Goal: Information Seeking & Learning: Learn about a topic

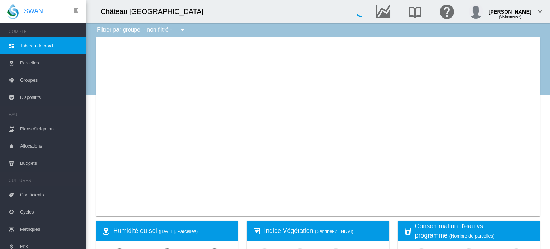
type input "**********"
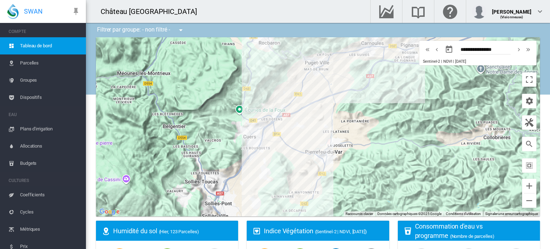
click at [42, 47] on span "Tableau de bord" at bounding box center [50, 45] width 60 height 17
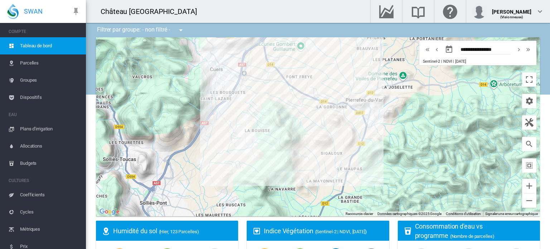
drag, startPoint x: 346, startPoint y: 171, endPoint x: 248, endPoint y: 80, distance: 134.1
click at [248, 80] on div at bounding box center [318, 126] width 444 height 179
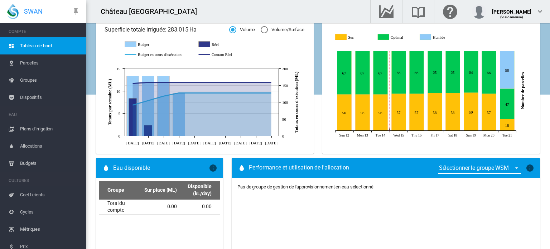
scroll to position [298, 0]
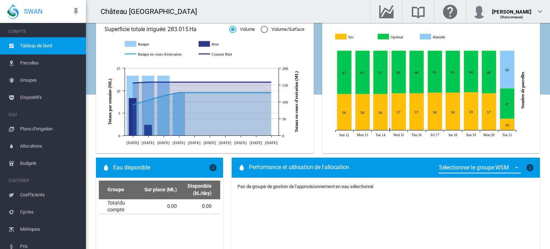
click at [29, 63] on span "Parcelles" at bounding box center [50, 62] width 60 height 17
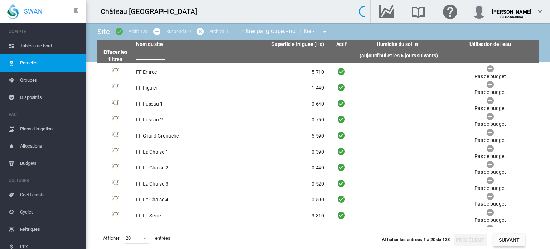
scroll to position [63, 0]
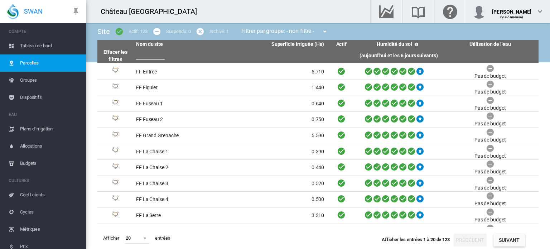
click at [36, 80] on span "Groupes" at bounding box center [50, 80] width 60 height 17
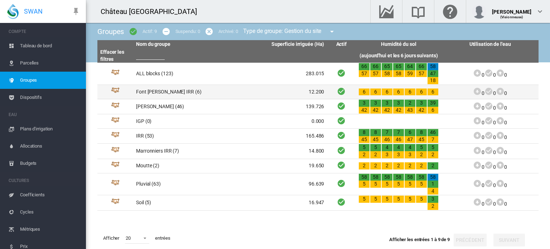
click at [150, 93] on td "Font Freye IRR (6)" at bounding box center [181, 92] width 97 height 14
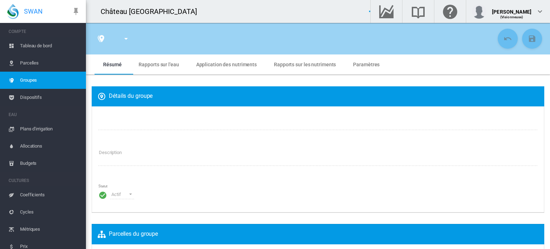
type input "**********"
type textarea "**********"
click at [36, 73] on span "Groupes" at bounding box center [50, 80] width 60 height 17
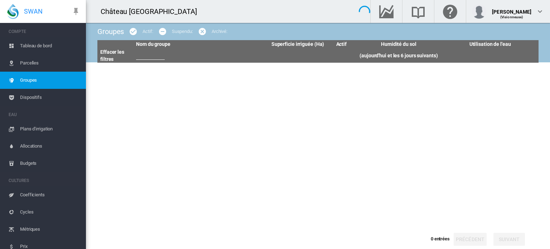
click at [35, 66] on span "Parcelles" at bounding box center [50, 62] width 60 height 17
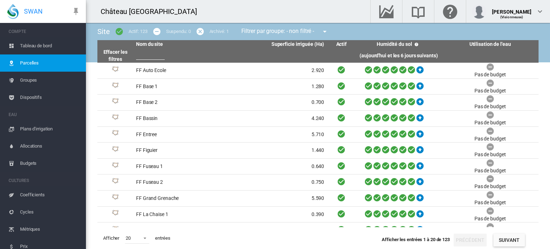
click at [313, 28] on div "Filtrer par groupe: - non filtré - - non filtré - ALL blocks Font Freye IRR Gor…" at bounding box center [285, 31] width 98 height 14
click at [327, 30] on md-icon "icon-menu-down" at bounding box center [325, 31] width 9 height 9
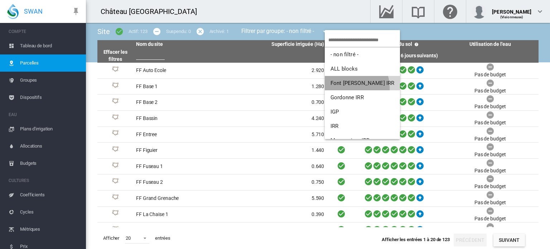
click at [344, 88] on button "Font [PERSON_NAME] IRR" at bounding box center [362, 83] width 75 height 14
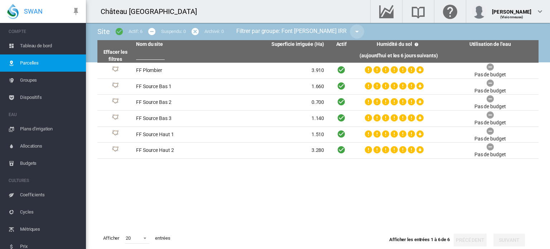
click at [353, 33] on md-icon "icon-menu-down" at bounding box center [357, 31] width 9 height 9
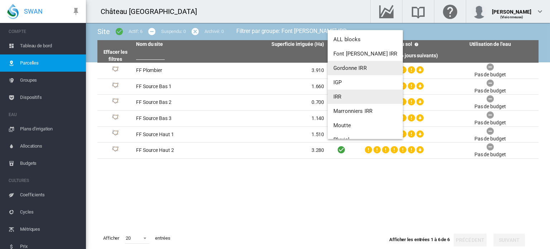
scroll to position [54, 0]
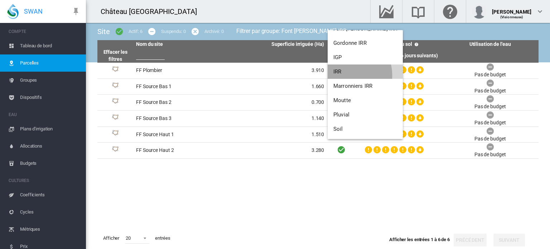
click at [346, 75] on button "IRR" at bounding box center [365, 71] width 75 height 14
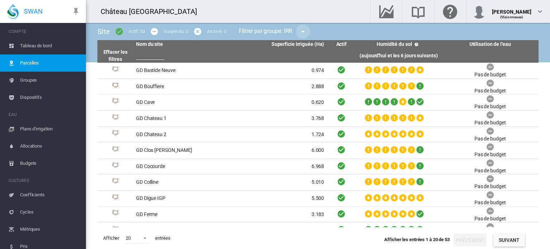
click at [303, 34] on md-icon "icon-menu-down" at bounding box center [303, 31] width 9 height 9
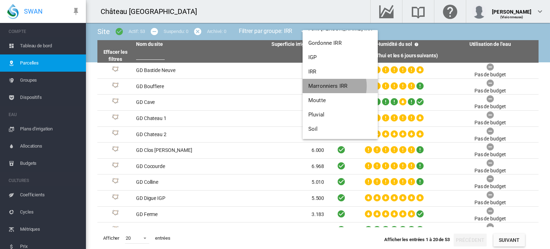
click at [327, 86] on span "Marronniers IRR" at bounding box center [327, 86] width 39 height 6
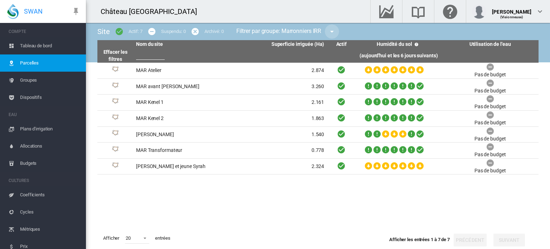
click at [334, 33] on md-icon "icon-menu-down" at bounding box center [332, 31] width 9 height 9
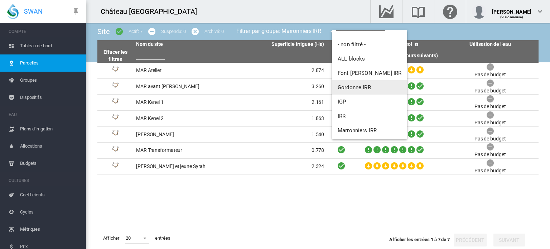
scroll to position [11, 0]
click at [352, 88] on span "Gordonne IRR" at bounding box center [354, 86] width 33 height 6
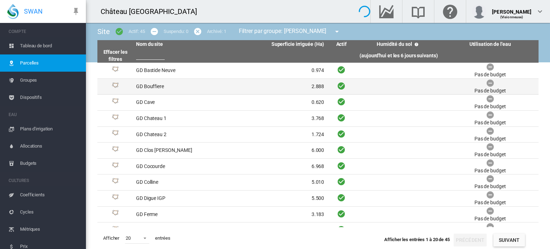
click at [150, 85] on td "GD Bouffiere" at bounding box center [181, 87] width 97 height 16
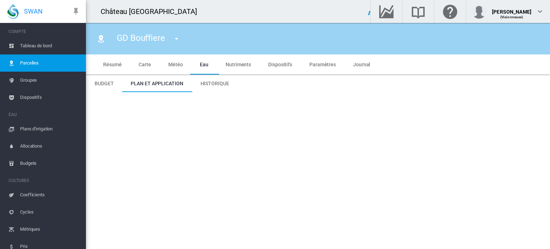
type input "**********"
type input "****"
type input "********"
type input "*******"
type input "**"
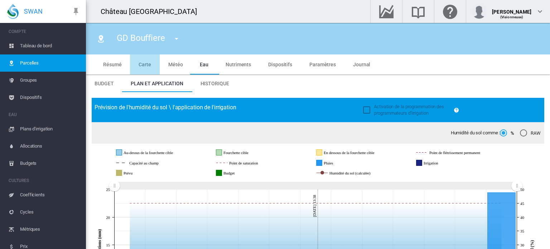
click at [148, 69] on md-tab-item "Carte" at bounding box center [145, 64] width 30 height 20
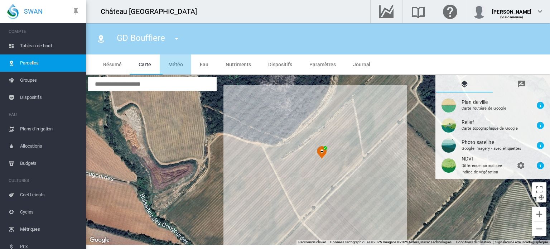
click at [168, 68] on md-tab-item "Météo" at bounding box center [176, 64] width 32 height 20
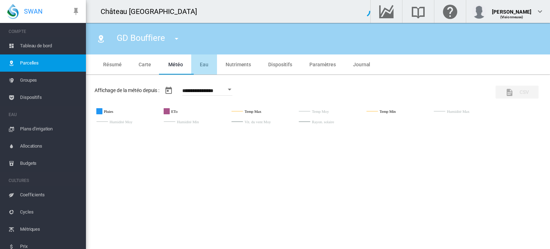
click at [202, 64] on span "Eau" at bounding box center [204, 65] width 9 height 6
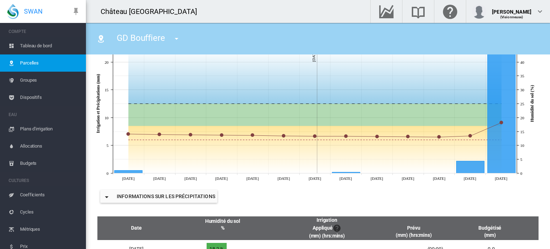
scroll to position [207, 0]
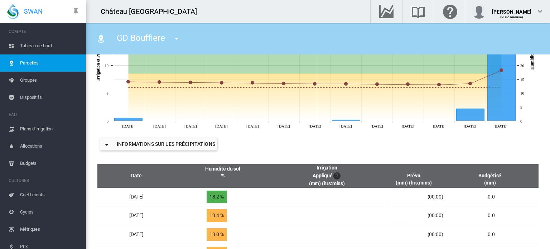
click at [192, 141] on button "Informations sur les précipitations" at bounding box center [158, 144] width 117 height 13
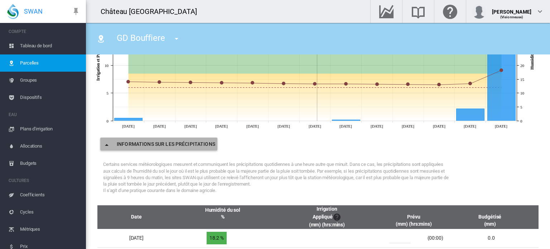
click at [106, 143] on md-icon "icon-menu-down" at bounding box center [106, 144] width 9 height 9
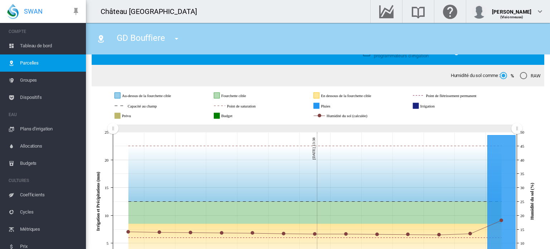
scroll to position [0, 0]
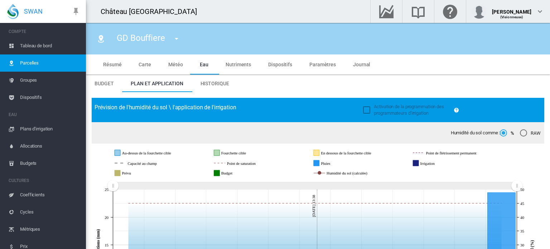
click at [197, 82] on md-tab-item "Historique" at bounding box center [215, 83] width 46 height 17
click at [207, 83] on span "Historique" at bounding box center [215, 84] width 29 height 6
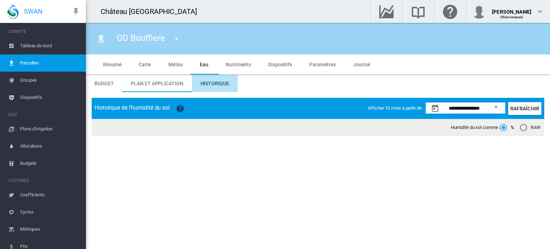
click at [458, 106] on input "**********" at bounding box center [474, 109] width 50 height 7
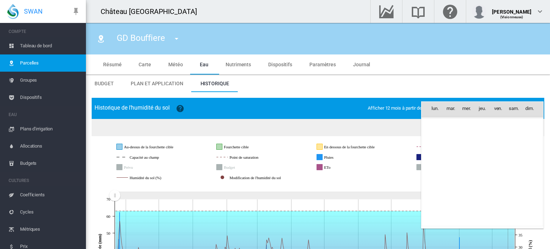
scroll to position [33, 0]
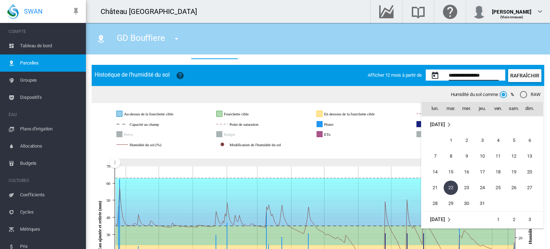
click at [347, 97] on div at bounding box center [275, 124] width 550 height 249
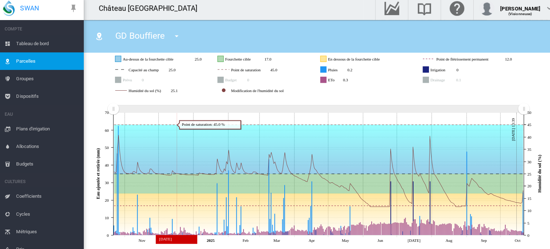
scroll to position [86, 0]
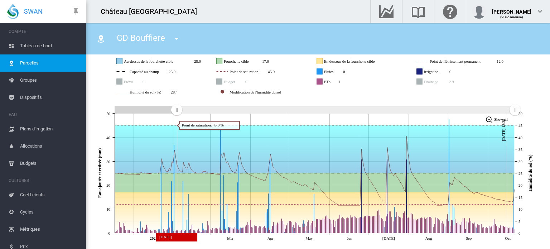
drag, startPoint x: 177, startPoint y: 140, endPoint x: 177, endPoint y: 114, distance: 26.9
click at [177, 114] on rect "Zoom chart using cursor arrows" at bounding box center [177, 110] width 9 height 7
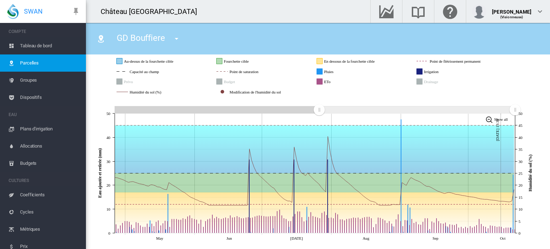
drag, startPoint x: 177, startPoint y: 109, endPoint x: 319, endPoint y: 111, distance: 142.6
click at [319, 111] on rect "Zoom chart using cursor arrows" at bounding box center [319, 110] width 9 height 7
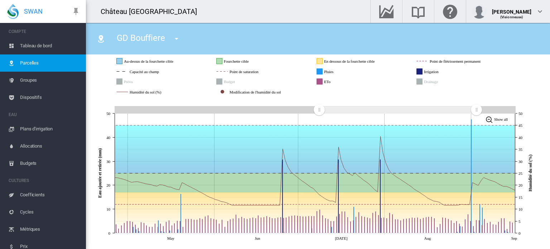
drag, startPoint x: 518, startPoint y: 111, endPoint x: 476, endPoint y: 111, distance: 41.9
click at [476, 111] on rect "Zoom chart using cursor arrows" at bounding box center [476, 110] width 9 height 7
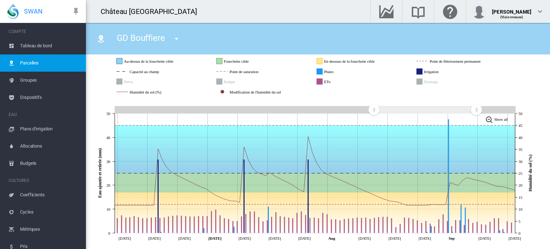
drag, startPoint x: 321, startPoint y: 111, endPoint x: 375, endPoint y: 114, distance: 54.2
click at [375, 114] on g "Zoom chart using cursor arrows" at bounding box center [374, 110] width 13 height 13
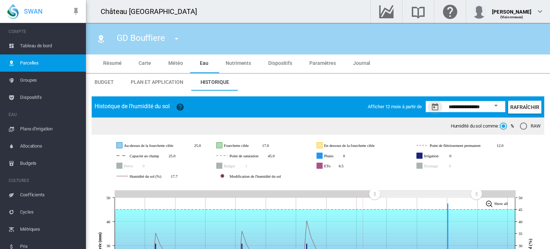
scroll to position [0, 0]
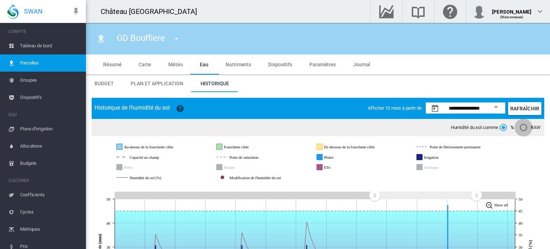
click at [520, 129] on div "RAW" at bounding box center [523, 127] width 7 height 7
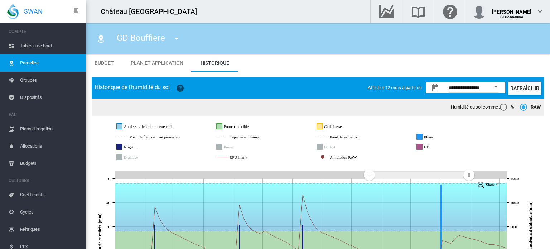
scroll to position [18, 0]
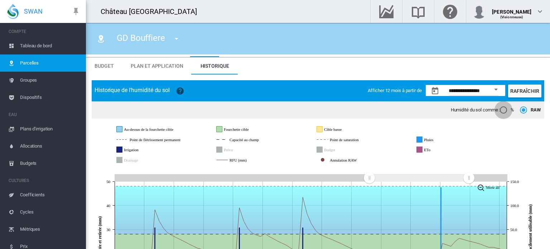
click at [500, 110] on div "%" at bounding box center [503, 109] width 7 height 7
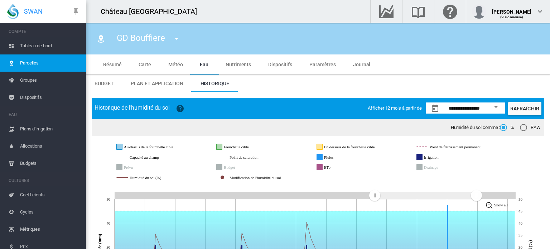
click at [235, 64] on span "Nutriments" at bounding box center [238, 65] width 25 height 6
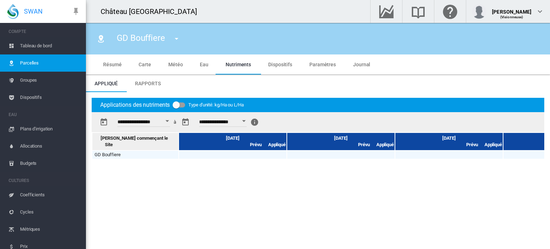
click at [197, 60] on md-tab-item "Eau" at bounding box center [204, 64] width 26 height 20
click at [114, 63] on span "Résumé" at bounding box center [112, 65] width 18 height 6
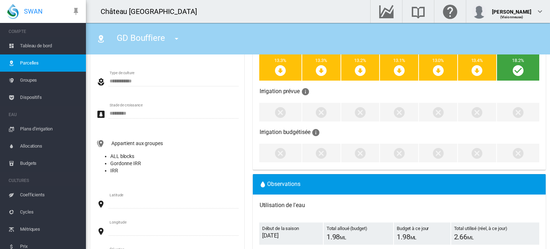
scroll to position [240, 0]
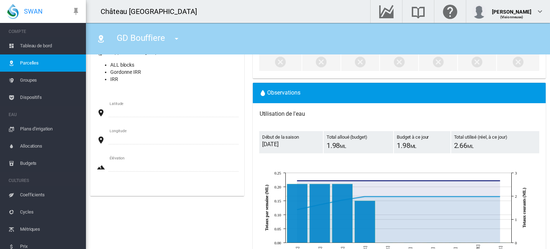
drag, startPoint x: 359, startPoint y: 126, endPoint x: 402, endPoint y: 130, distance: 42.5
click at [402, 130] on div "Début de la saison décembre 2024 Total alloué (budget) 1.98 ML" at bounding box center [399, 142] width 293 height 35
click at [402, 131] on td "Budget à ce jour 1.98 ML" at bounding box center [422, 142] width 57 height 22
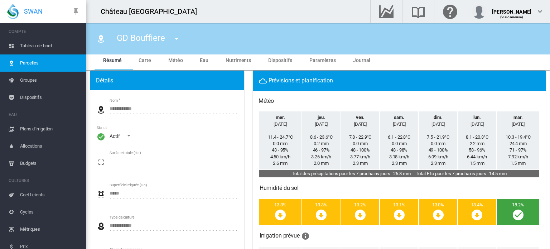
scroll to position [0, 0]
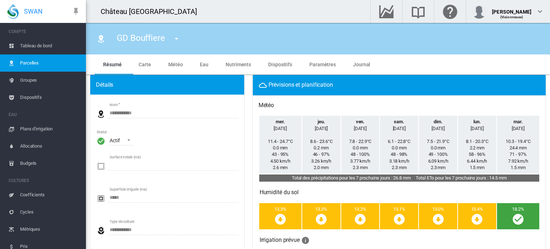
click at [196, 65] on md-tab-item "Eau" at bounding box center [204, 64] width 26 height 20
click at [200, 64] on span "Eau" at bounding box center [204, 65] width 9 height 6
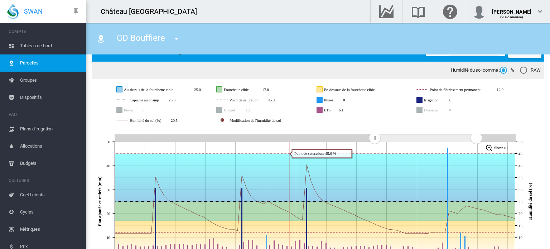
scroll to position [35, 0]
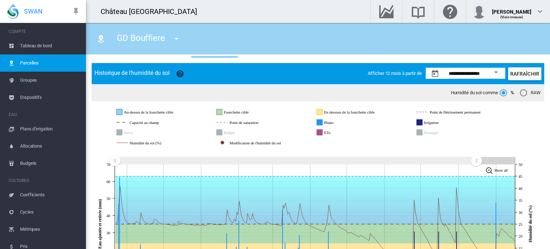
drag, startPoint x: 371, startPoint y: 163, endPoint x: 96, endPoint y: 159, distance: 274.8
click at [96, 159] on icon "JavaScript chart by amCharts 3.21.15 Nov Dec 2025 Feb Mar Apr May Jun Jul Aug S…" at bounding box center [315, 222] width 447 height 145
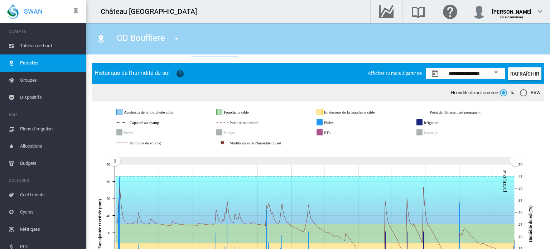
drag, startPoint x: 477, startPoint y: 159, endPoint x: 530, endPoint y: 163, distance: 52.8
click at [530, 163] on icon "JavaScript chart by amCharts 3.21.15 Nov Dec 2025 Feb Mar Apr May Jun Jul Aug S…" at bounding box center [315, 222] width 447 height 145
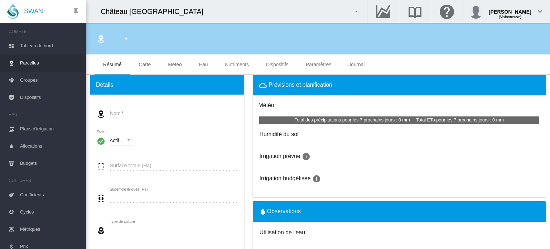
type input "**********"
type input "********"
type input "*******"
type input "**"
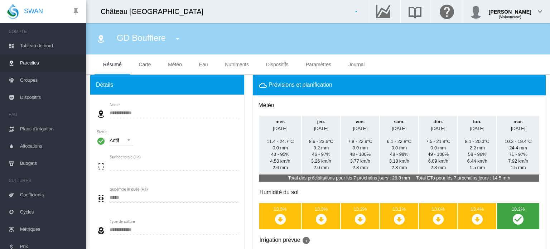
type input "****"
click at [34, 71] on span "Parcelles" at bounding box center [50, 62] width 60 height 17
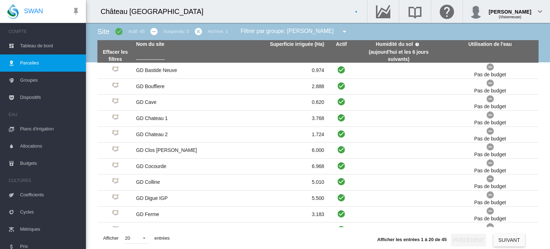
click at [340, 32] on md-icon "icon-menu-down" at bounding box center [344, 31] width 9 height 9
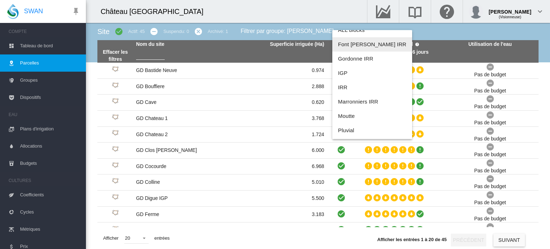
scroll to position [51, 0]
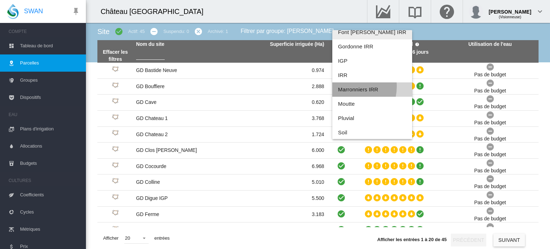
click at [345, 86] on button "Marronniers IRR" at bounding box center [372, 89] width 80 height 14
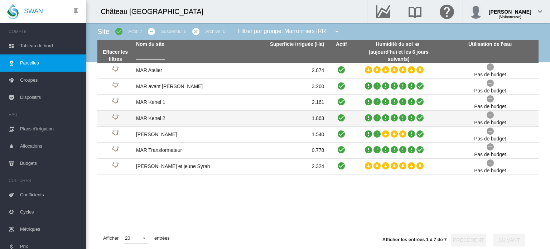
click at [141, 115] on td "MAR Kenel 2" at bounding box center [181, 119] width 97 height 16
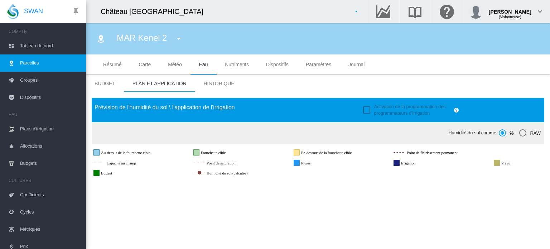
click at [220, 83] on span "Historique" at bounding box center [219, 84] width 31 height 6
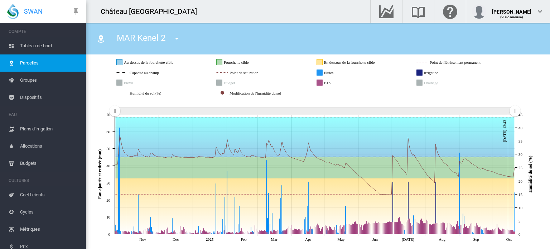
scroll to position [86, 0]
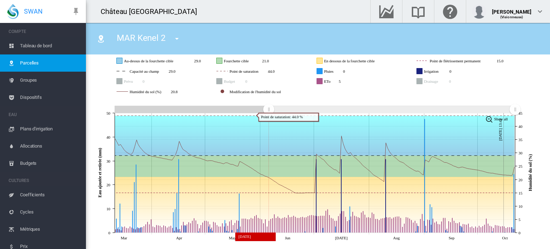
click at [285, 121] on icon "JavaScript chart by amCharts 3.21.15 Mar Apr May Jun Jul Aug Sep Oct 15 oct., 1…" at bounding box center [315, 170] width 447 height 145
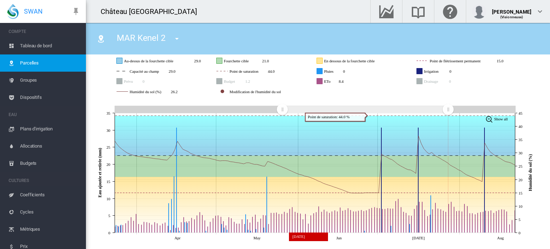
drag, startPoint x: 518, startPoint y: 111, endPoint x: 448, endPoint y: 114, distance: 69.9
click at [448, 114] on g "Zoom chart using cursor arrows" at bounding box center [448, 109] width 13 height 13
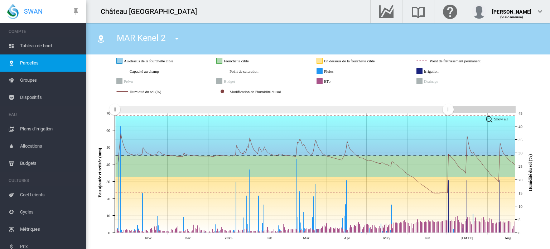
drag, startPoint x: 283, startPoint y: 111, endPoint x: 111, endPoint y: 113, distance: 171.6
click at [111, 113] on g "Zoom chart using cursor arrows" at bounding box center [115, 109] width 13 height 13
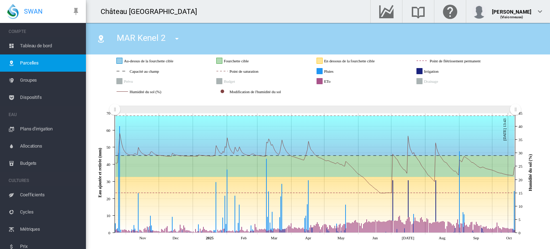
drag, startPoint x: 447, startPoint y: 110, endPoint x: 521, endPoint y: 116, distance: 74.0
click at [521, 116] on icon "JavaScript chart by amCharts 3.21.15 Nov Dec 2025 Feb Mar Apr May Jun Jul Aug S…" at bounding box center [315, 170] width 447 height 145
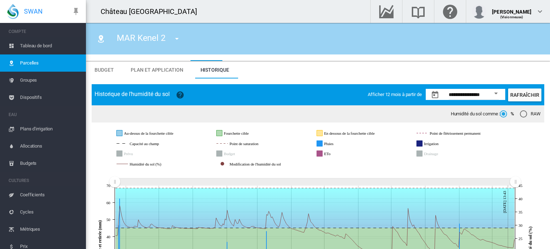
scroll to position [14, 0]
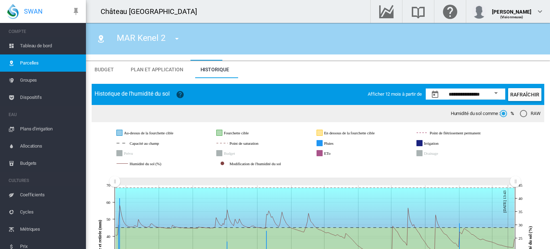
click at [494, 93] on div "Open calendar" at bounding box center [496, 93] width 4 height 2
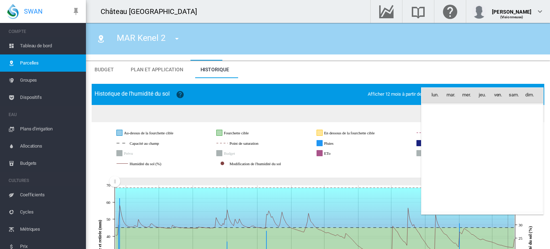
scroll to position [16800, 0]
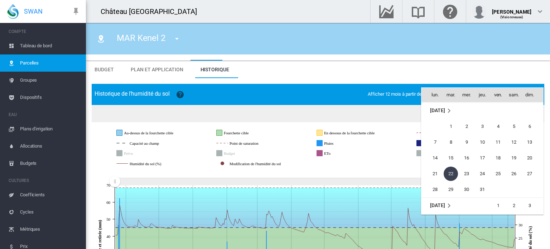
click at [444, 109] on span "[DATE]" at bounding box center [437, 110] width 15 height 6
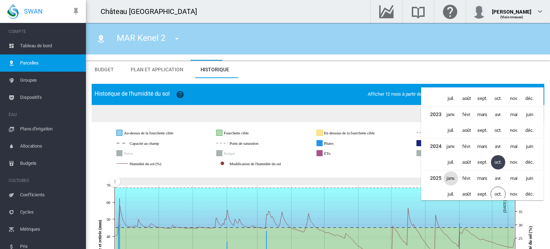
scroll to position [393, 0]
click at [482, 116] on span "mars" at bounding box center [482, 114] width 14 height 14
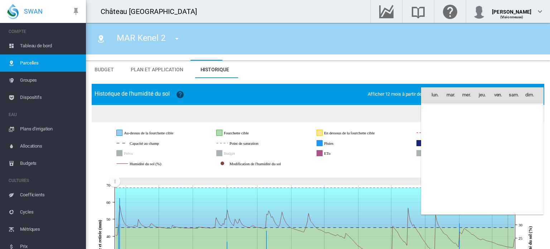
scroll to position [14997, 0]
click at [387, 168] on div at bounding box center [275, 124] width 550 height 249
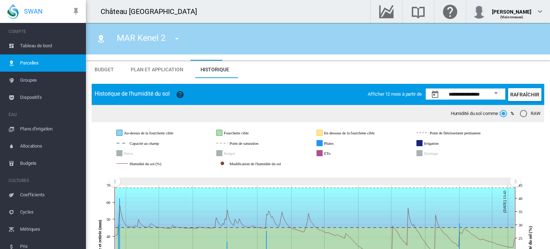
click at [490, 93] on button "Open calendar" at bounding box center [496, 93] width 13 height 13
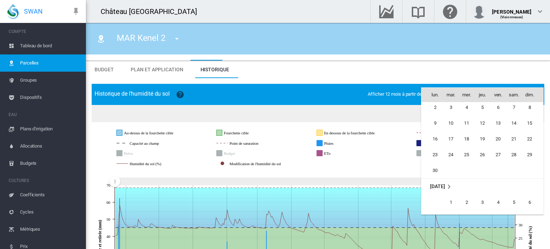
scroll to position [16724, 0]
click at [453, 183] on md-icon "octobre 2024" at bounding box center [449, 186] width 9 height 9
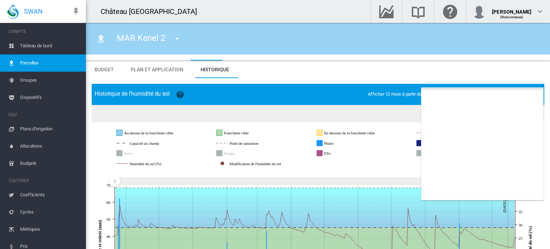
scroll to position [441, 0]
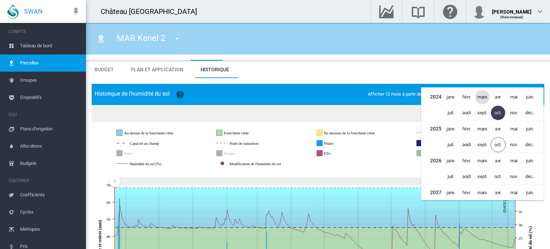
click at [486, 98] on span "mars" at bounding box center [482, 97] width 14 height 14
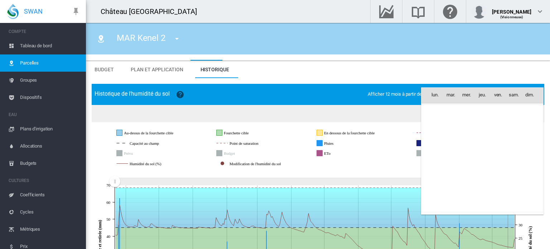
scroll to position [16136, 0]
click at [445, 110] on span "mars 2024" at bounding box center [437, 110] width 15 height 6
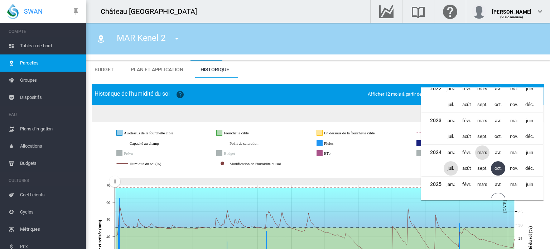
scroll to position [378, 0]
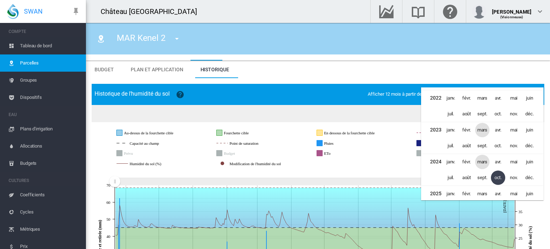
click at [484, 130] on span "mars" at bounding box center [482, 130] width 14 height 14
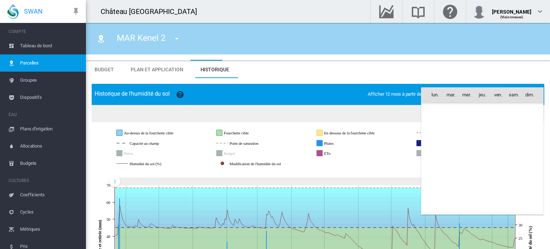
scroll to position [14997, 0]
click at [469, 124] on span "1" at bounding box center [467, 126] width 14 height 14
type input "**********"
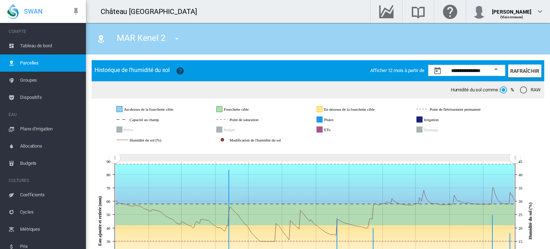
scroll to position [86, 0]
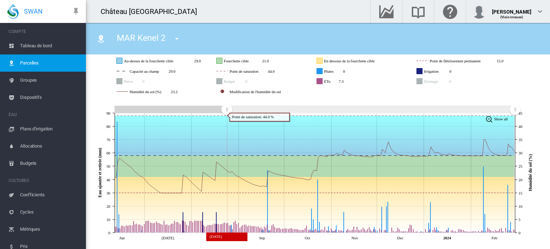
click at [227, 117] on icon "JavaScript chart by amCharts 3.21.15 Jun Jul Aug Sep Oct Nov Dec 2024 Feb 0 10 …" at bounding box center [315, 170] width 447 height 145
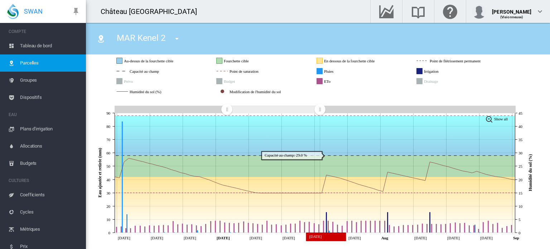
click at [319, 138] on icon "JavaScript chart by amCharts 3.21.15 Jun 12 Jun 19 Jun 26 Jul Jul 10 Jul 17 Jul…" at bounding box center [315, 170] width 447 height 145
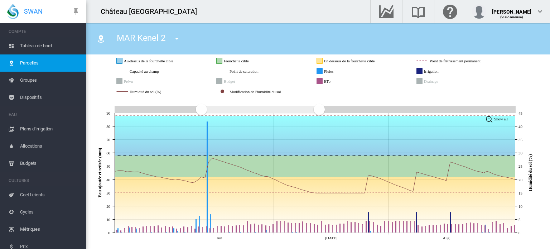
drag, startPoint x: 225, startPoint y: 107, endPoint x: 201, endPoint y: 112, distance: 24.0
click at [201, 112] on rect "Zoom chart using cursor arrows" at bounding box center [201, 109] width 9 height 7
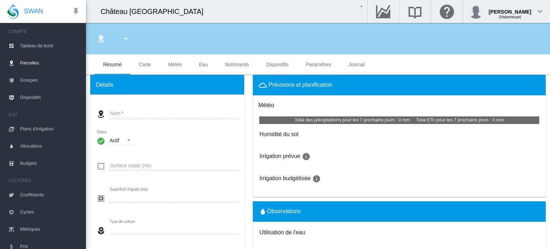
type input "**********"
type input "****"
type input "********"
type input "*******"
type input "**"
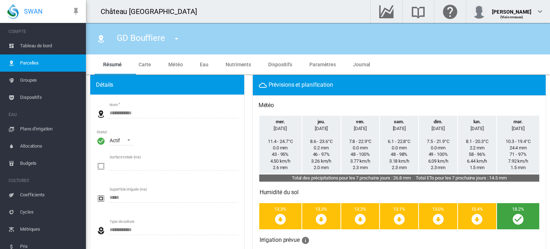
click at [53, 64] on span "Parcelles" at bounding box center [50, 62] width 60 height 17
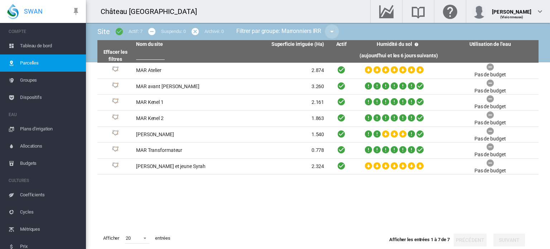
click at [331, 31] on md-icon "icon-menu-down" at bounding box center [332, 31] width 9 height 9
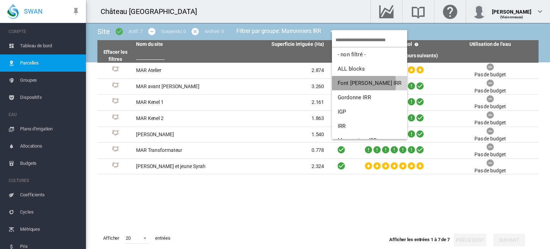
click at [353, 84] on span "Font Freye IRR" at bounding box center [370, 83] width 64 height 6
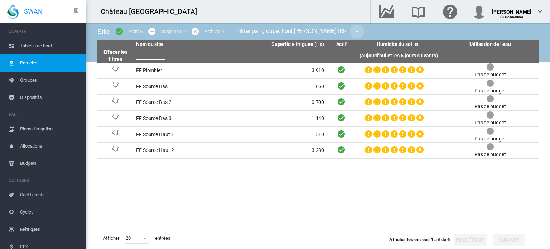
click at [353, 30] on md-icon "icon-menu-down" at bounding box center [357, 31] width 9 height 9
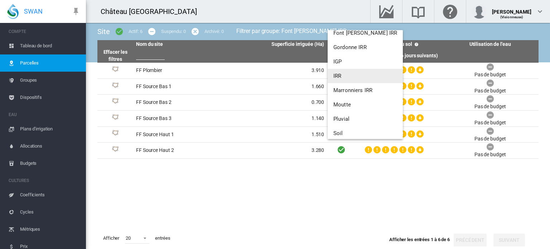
scroll to position [54, 0]
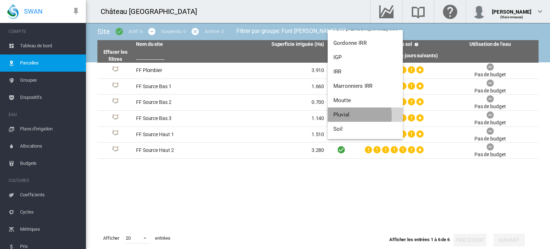
click at [344, 115] on span "Pluvial" at bounding box center [341, 114] width 16 height 6
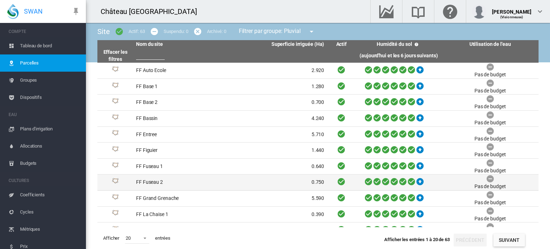
click at [146, 180] on td "FF Fuseau 2" at bounding box center [181, 182] width 97 height 16
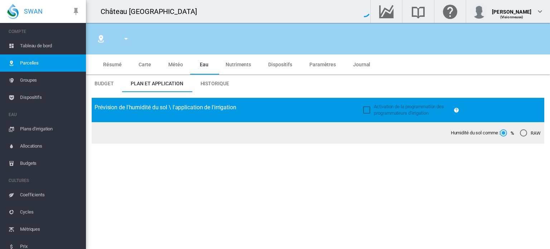
type input "**********"
type input "****"
type input "********"
type input "*******"
type input "**"
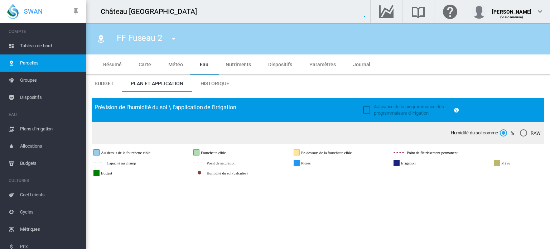
click at [217, 84] on span "Historique" at bounding box center [215, 84] width 29 height 6
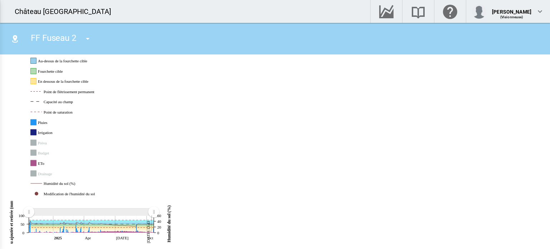
scroll to position [86, 0]
click at [88, 39] on md-icon "icon-menu-down" at bounding box center [87, 38] width 9 height 9
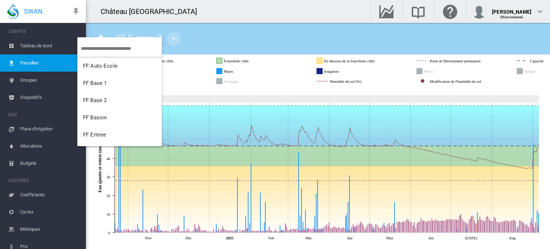
click at [32, 69] on md-backdrop at bounding box center [275, 124] width 550 height 249
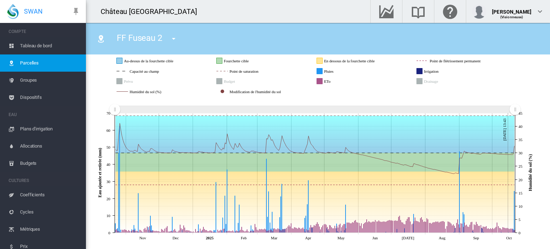
scroll to position [0, 0]
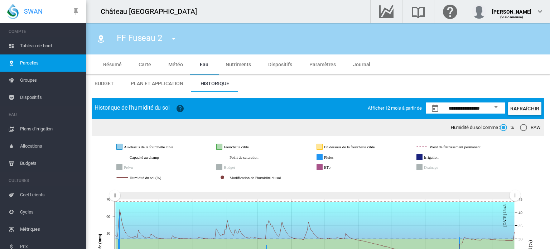
click at [57, 56] on span "Parcelles" at bounding box center [50, 62] width 60 height 17
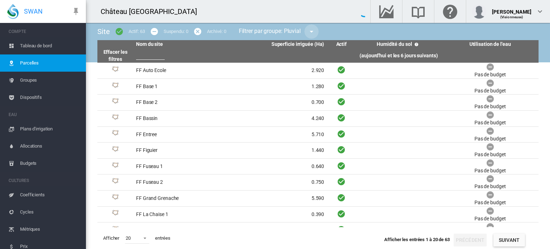
click at [308, 26] on button "button" at bounding box center [311, 31] width 14 height 14
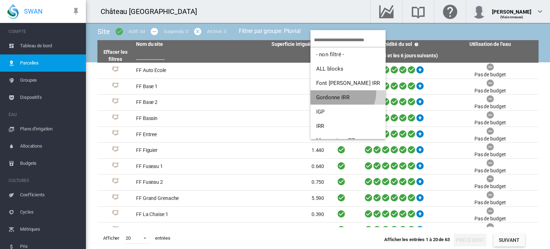
click at [336, 91] on button "Gordonne IRR" at bounding box center [348, 97] width 75 height 14
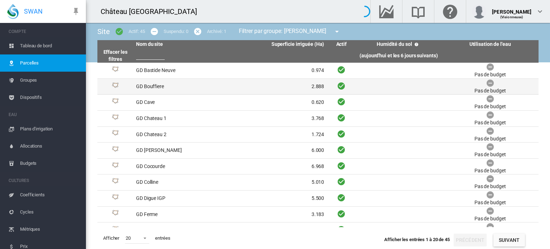
click at [149, 84] on td "GD Bouffiere" at bounding box center [181, 87] width 97 height 16
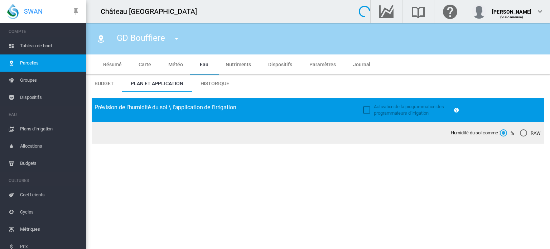
type input "**********"
type input "****"
type input "********"
type input "*******"
type input "**"
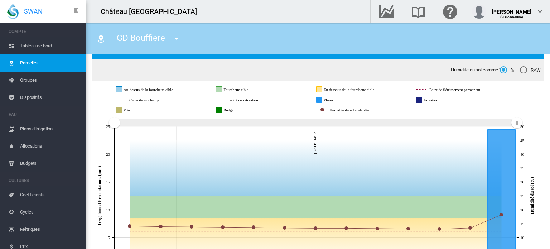
scroll to position [7, 0]
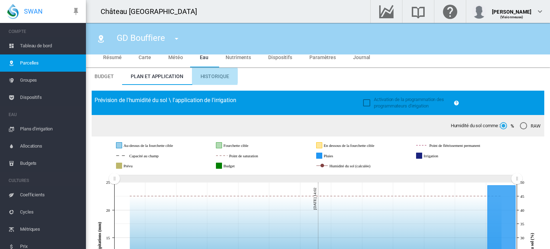
click at [208, 76] on span "Historique" at bounding box center [215, 76] width 29 height 6
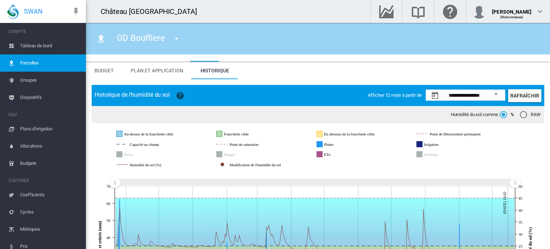
scroll to position [21, 0]
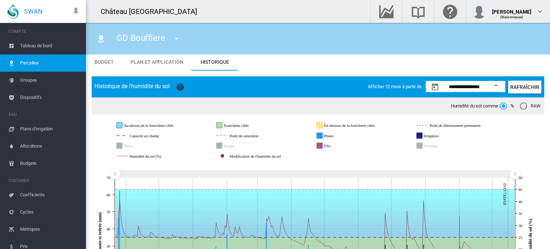
click at [490, 87] on button "Open calendar" at bounding box center [496, 85] width 13 height 13
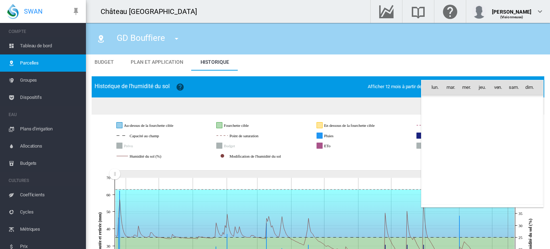
scroll to position [16800, 0]
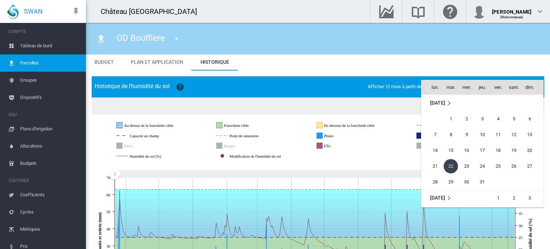
click at [434, 106] on td "oct. 2024" at bounding box center [483, 103] width 122 height 16
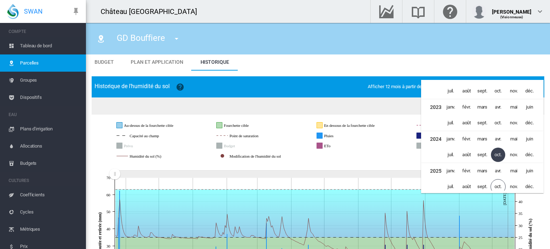
scroll to position [391, 0]
click at [479, 111] on span "mars" at bounding box center [482, 108] width 14 height 14
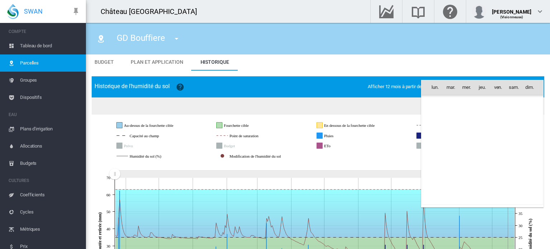
scroll to position [14997, 0]
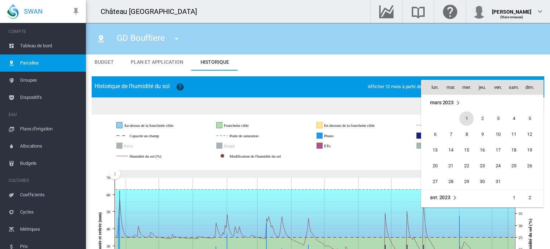
click at [467, 119] on span "1" at bounding box center [467, 118] width 14 height 14
type input "**********"
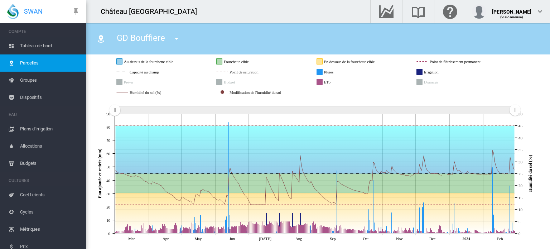
scroll to position [86, 0]
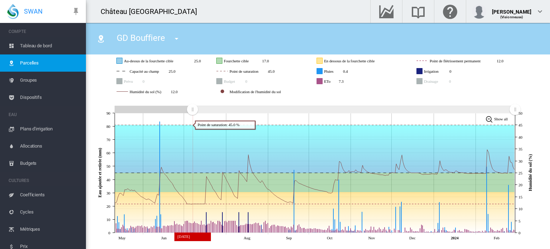
drag, startPoint x: 117, startPoint y: 111, endPoint x: 192, endPoint y: 117, distance: 75.1
click at [192, 117] on icon "JavaScript chart by amCharts 3.21.15 May Jun Jul Aug Sep Oct Nov Dec 2024 Feb 0…" at bounding box center [315, 170] width 447 height 145
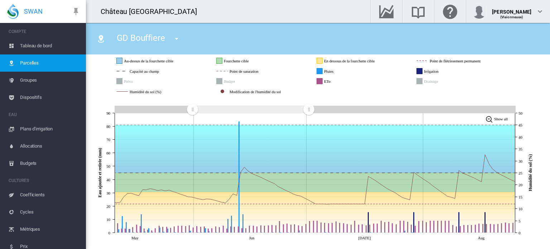
drag, startPoint x: 518, startPoint y: 111, endPoint x: 295, endPoint y: 111, distance: 222.8
click at [305, 111] on rect "Zoom chart using cursor arrows" at bounding box center [309, 109] width 9 height 7
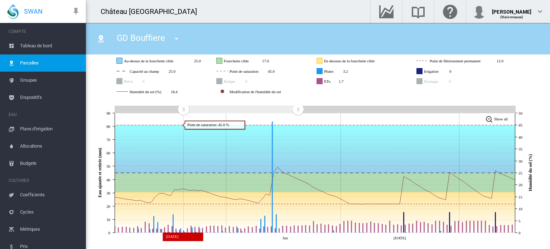
drag, startPoint x: 193, startPoint y: 108, endPoint x: 183, endPoint y: 124, distance: 19.0
click at [183, 124] on icon "JavaScript chart by amCharts 3.21.15 May Jun Jul 0 10 20 30 40 50 60 70 80 90 E…" at bounding box center [315, 170] width 447 height 145
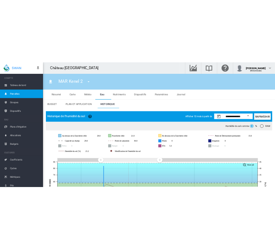
scroll to position [86, 0]
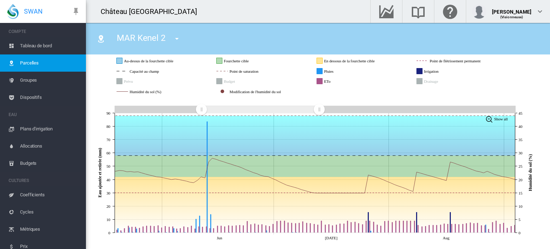
click at [197, 51] on div "MAR Kenel 2 MAR Atelier MAR avant kenel Grande MAR Kenel 1 MAR Kenel 2" at bounding box center [318, 39] width 464 height 32
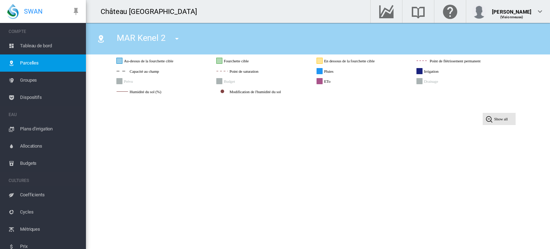
click at [493, 124] on rect at bounding box center [499, 119] width 33 height 12
click at [493, 120] on rect at bounding box center [499, 119] width 33 height 12
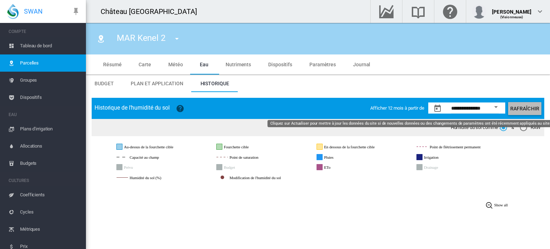
click at [519, 108] on button "Rafraîchir" at bounding box center [524, 108] width 33 height 13
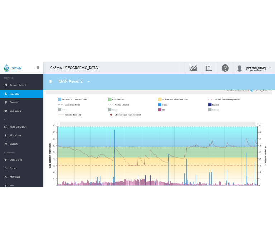
scroll to position [86, 0]
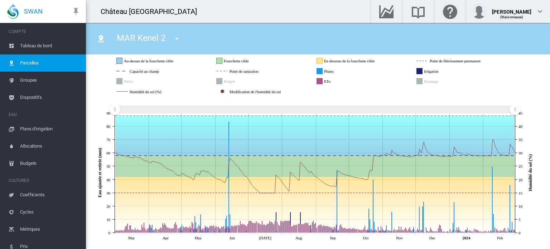
drag, startPoint x: 111, startPoint y: 108, endPoint x: 153, endPoint y: 114, distance: 41.9
click at [121, 114] on g "Zoom chart using cursor arrows" at bounding box center [115, 109] width 13 height 13
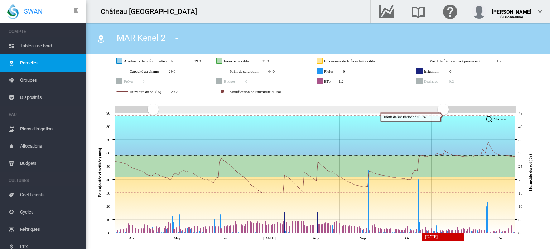
click at [394, 148] on icon "JavaScript chart by amCharts 3.21.15 Apr May Jun Jul Aug Sep Oct Nov Dec 0 10 2…" at bounding box center [315, 170] width 447 height 145
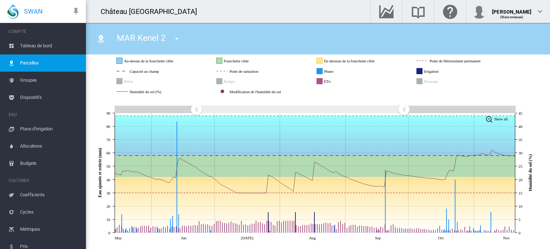
drag, startPoint x: 155, startPoint y: 111, endPoint x: 198, endPoint y: 112, distance: 42.6
click at [198, 112] on rect "Zoom chart using cursor arrows" at bounding box center [196, 109] width 9 height 7
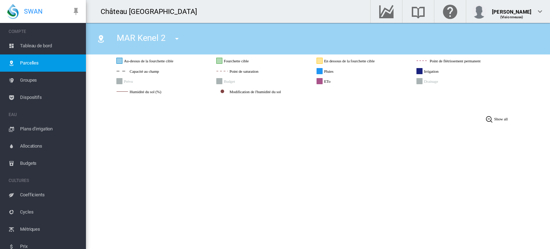
scroll to position [0, 0]
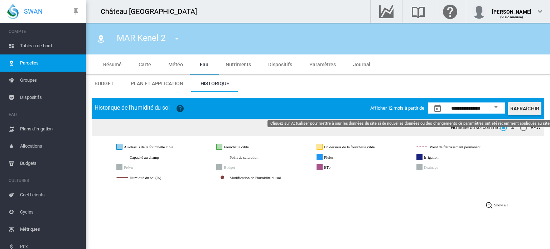
click at [517, 113] on button "Rafraîchir" at bounding box center [524, 108] width 33 height 13
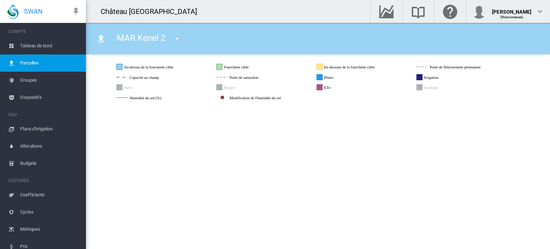
scroll to position [86, 0]
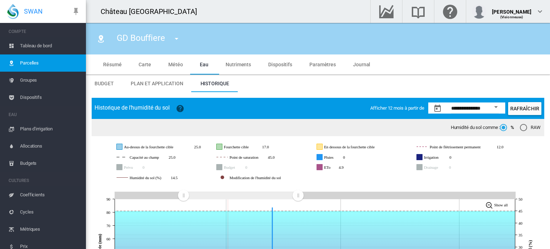
drag, startPoint x: 0, startPoint y: 0, endPoint x: 404, endPoint y: 217, distance: 458.6
click at [228, 211] on icon at bounding box center [318, 235] width 417 height 48
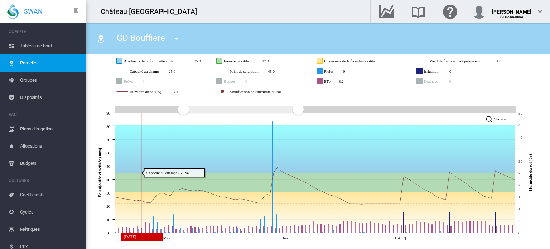
click at [143, 155] on icon at bounding box center [318, 149] width 417 height 48
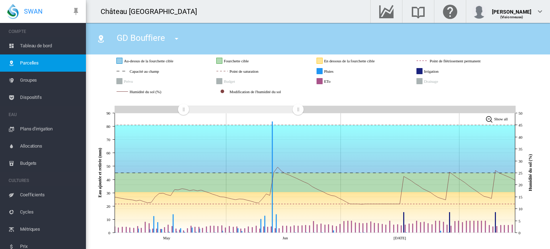
click at [186, 36] on div "GD Bouffiere [PERSON_NAME][GEOGRAPHIC_DATA] GD Bouffiere [PERSON_NAME] GD Chate…" at bounding box center [151, 39] width 82 height 20
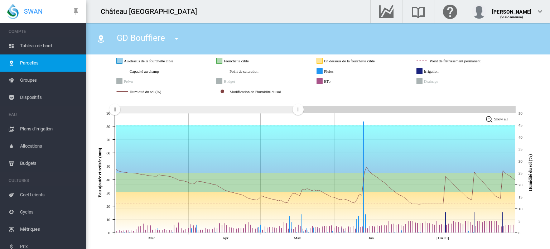
drag, startPoint x: 184, startPoint y: 109, endPoint x: 112, endPoint y: 112, distance: 72.1
click at [112, 112] on rect "Zoom chart using cursor arrows" at bounding box center [115, 109] width 9 height 7
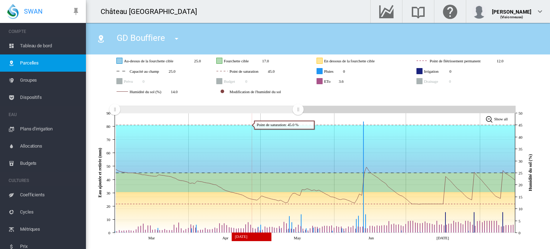
click at [251, 145] on icon at bounding box center [319, 149] width 406 height 48
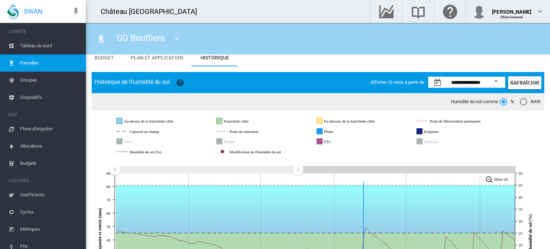
scroll to position [26, 0]
click at [490, 82] on button "Open calendar" at bounding box center [496, 81] width 13 height 13
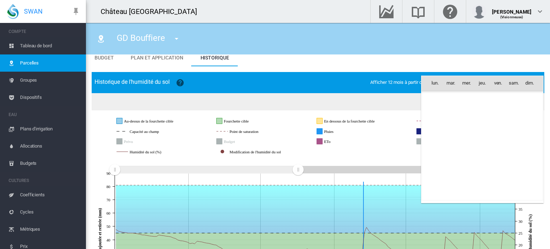
scroll to position [14997, 0]
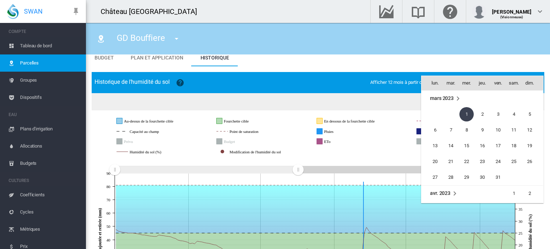
click at [445, 102] on td "mars 2023" at bounding box center [483, 99] width 122 height 16
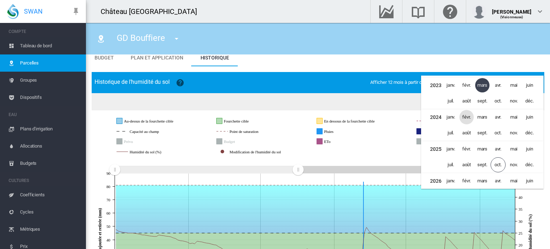
scroll to position [410, 0]
click at [480, 118] on span "mars" at bounding box center [482, 117] width 14 height 14
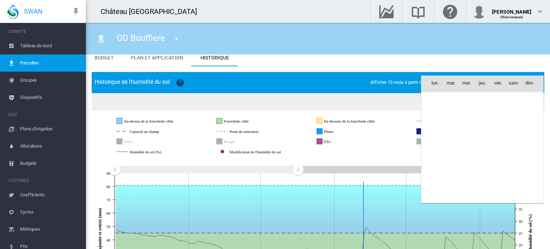
scroll to position [16136, 0]
click at [500, 98] on span "1" at bounding box center [498, 98] width 14 height 14
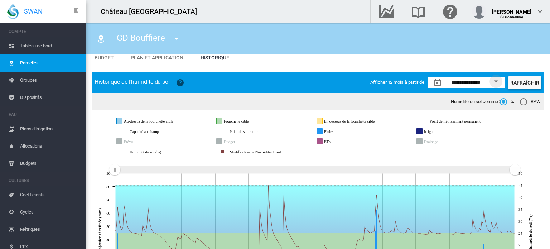
scroll to position [86, 0]
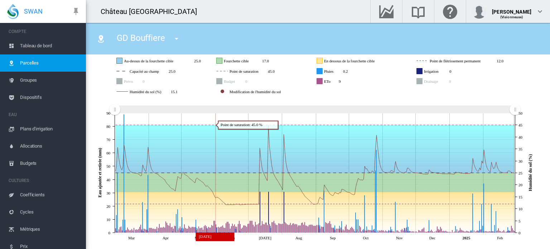
click at [214, 141] on icon at bounding box center [315, 149] width 399 height 48
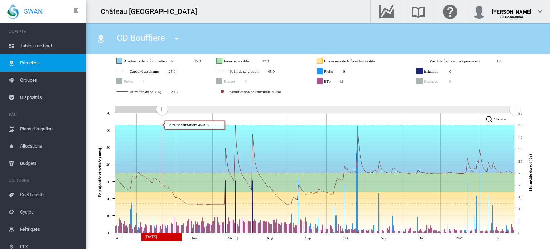
drag, startPoint x: 114, startPoint y: 107, endPoint x: 163, endPoint y: 118, distance: 50.7
click at [163, 118] on icon "JavaScript chart by amCharts [DATE] Apr May Jun [DATE] Aug Sep Oct Nov [DATE] F…" at bounding box center [315, 170] width 447 height 145
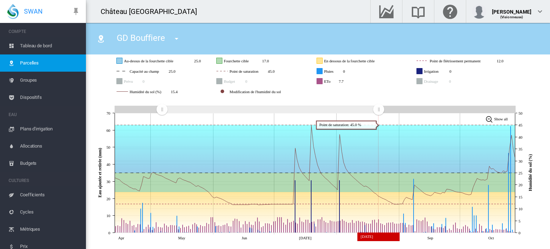
click at [367, 136] on icon "JavaScript chart by amCharts [DATE] Apr May Jun [DATE] Aug Sep Oct 0 10 20 30 4…" at bounding box center [315, 170] width 447 height 145
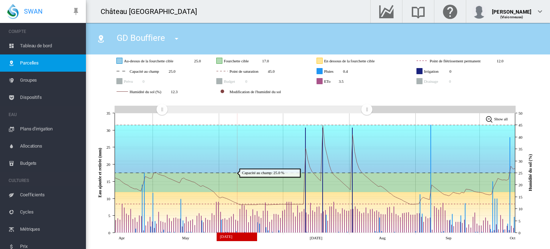
click at [238, 159] on icon at bounding box center [317, 149] width 409 height 48
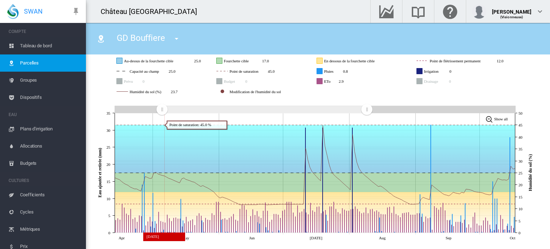
click at [165, 133] on icon at bounding box center [317, 149] width 409 height 48
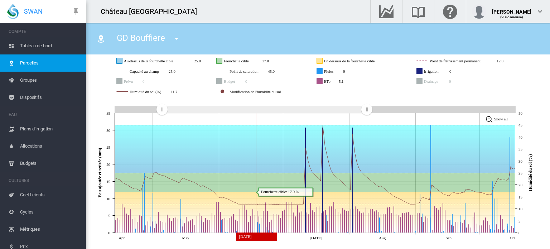
click at [254, 194] on icon at bounding box center [317, 212] width 409 height 41
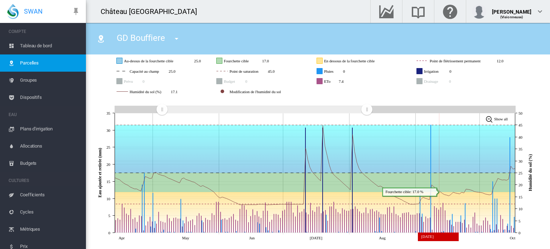
scroll to position [0, 0]
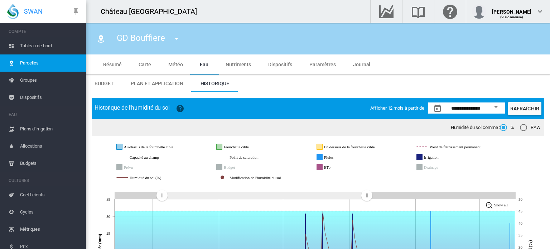
click at [490, 108] on button "Open calendar" at bounding box center [496, 107] width 13 height 13
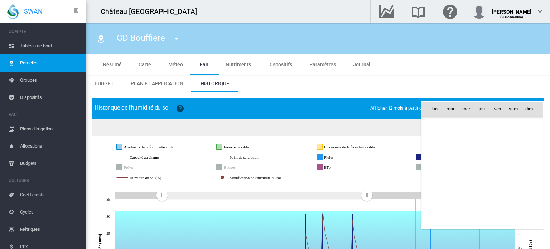
scroll to position [16136, 0]
click at [449, 124] on span "mars 2024" at bounding box center [442, 124] width 24 height 6
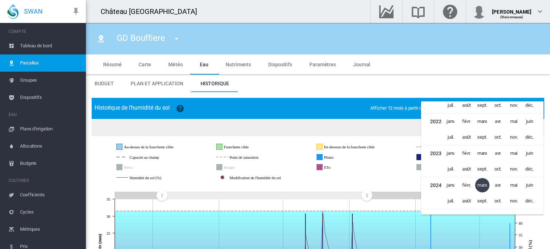
scroll to position [357, 0]
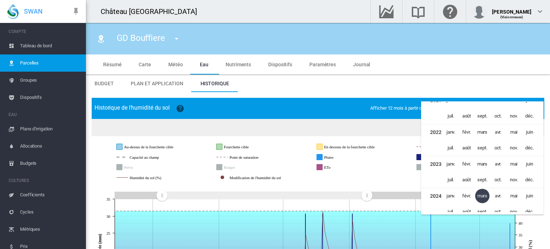
click at [474, 128] on td "févr." at bounding box center [467, 132] width 16 height 16
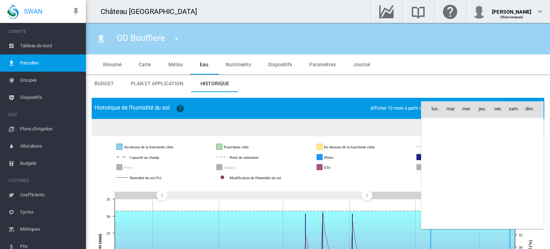
scroll to position [13763, 0]
click at [479, 130] on td "févr. 2022" at bounding box center [483, 125] width 122 height 16
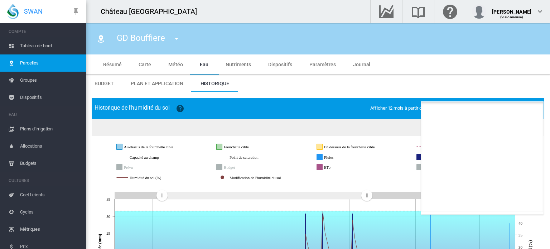
scroll to position [378, 0]
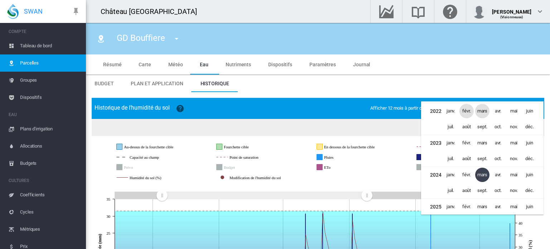
click at [486, 113] on span "mars" at bounding box center [482, 111] width 14 height 14
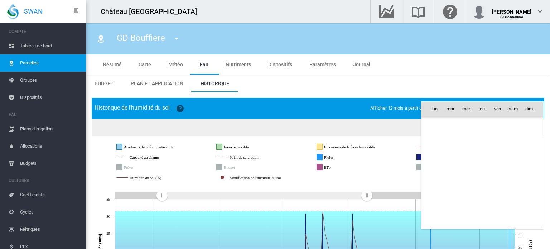
scroll to position [13858, 0]
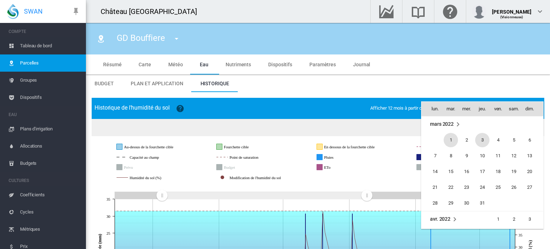
click at [484, 141] on span "3" at bounding box center [482, 140] width 14 height 14
type input "**********"
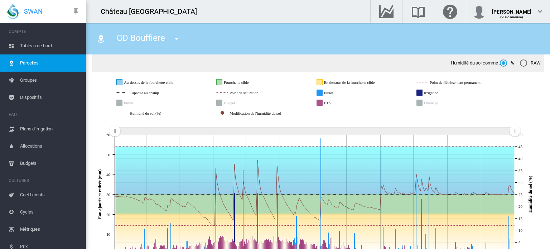
scroll to position [86, 0]
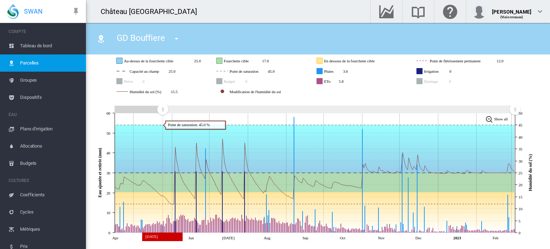
drag, startPoint x: 113, startPoint y: 110, endPoint x: 170, endPoint y: 116, distance: 57.7
click at [170, 116] on icon "JavaScript chart by amCharts 3.21.15 Apr May Jun Jul Aug Sep Oct Nov Dec 2023 F…" at bounding box center [315, 170] width 447 height 145
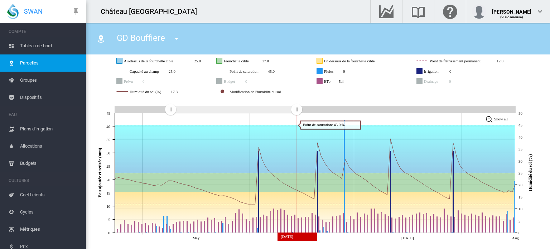
click at [294, 144] on icon "JavaScript chart by amCharts 3.21.15 May Jun Jul Aug 0 5 10 15 20 25 30 35 40 4…" at bounding box center [315, 170] width 447 height 145
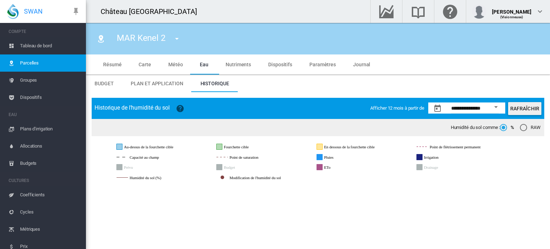
click at [480, 109] on input "**********" at bounding box center [475, 109] width 48 height 7
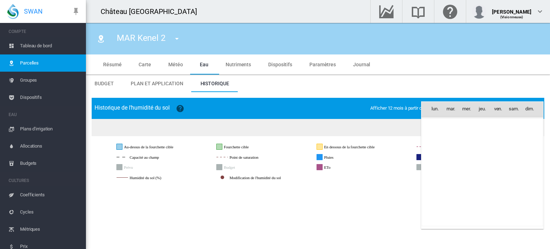
scroll to position [14997, 0]
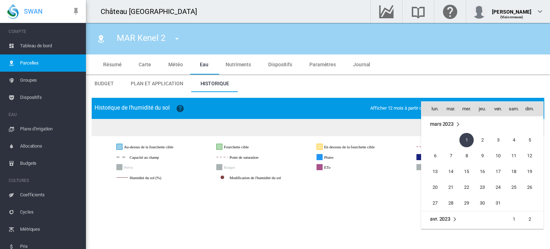
click at [448, 121] on span "mars 2023" at bounding box center [442, 124] width 24 height 6
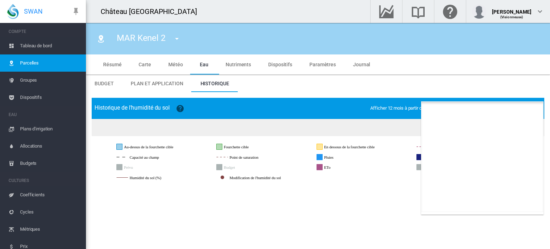
scroll to position [410, 0]
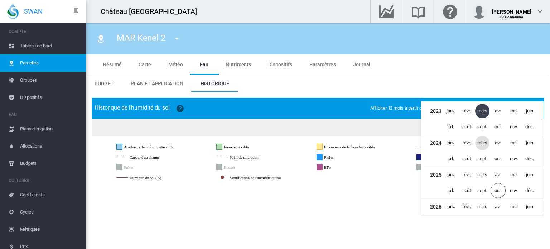
click at [481, 140] on span "mars" at bounding box center [482, 143] width 14 height 14
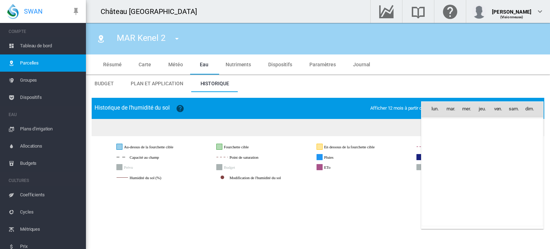
scroll to position [16136, 0]
click at [498, 128] on span "1" at bounding box center [498, 124] width 14 height 14
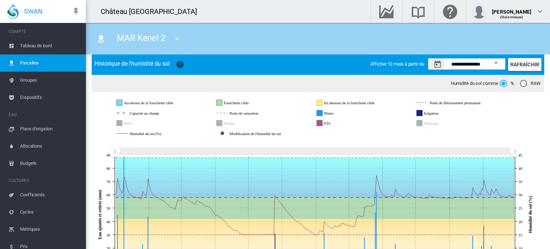
scroll to position [86, 0]
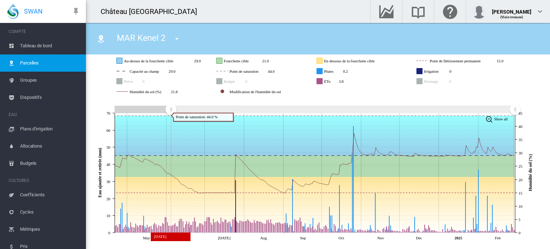
click at [172, 119] on icon "JavaScript chart by amCharts [DATE] May Jun [DATE] Aug Sep Oct Nov [DATE] Feb 0…" at bounding box center [315, 170] width 447 height 145
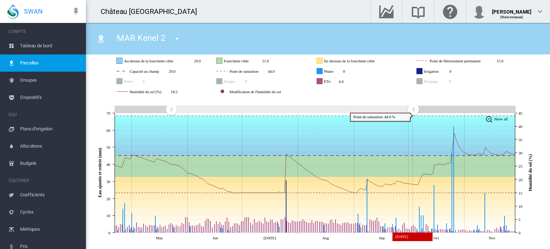
click at [403, 128] on icon "JavaScript chart by amCharts [DATE] May Jun [DATE] Aug Sep Oct Nov 0 10 20 30 4…" at bounding box center [315, 170] width 447 height 145
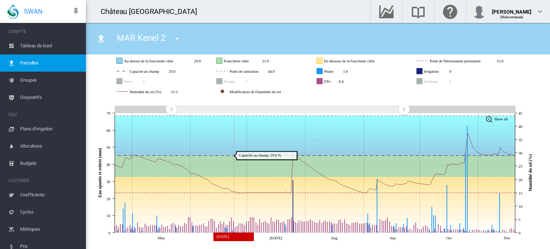
click at [233, 161] on icon at bounding box center [316, 165] width 409 height 21
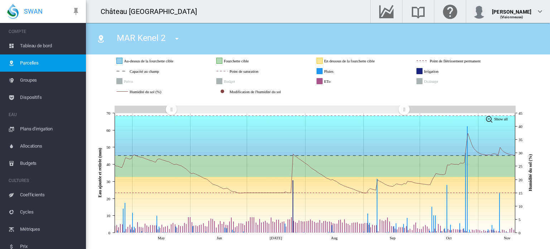
click at [194, 95] on icon at bounding box center [315, 76] width 400 height 44
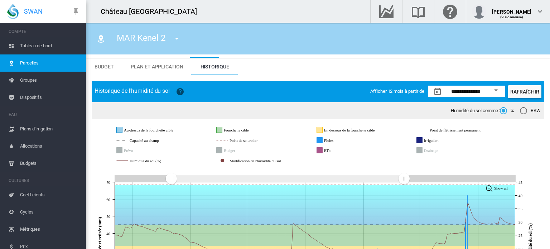
scroll to position [15, 0]
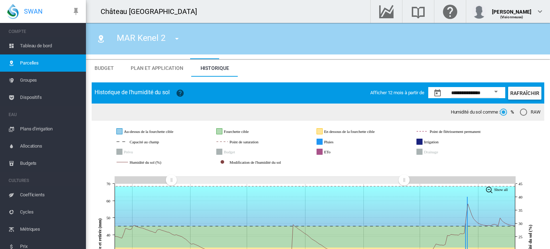
click at [494, 91] on div "Open calendar" at bounding box center [496, 92] width 4 height 2
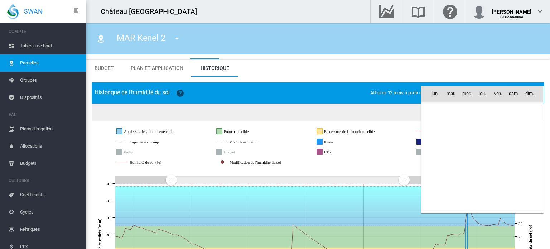
scroll to position [16136, 0]
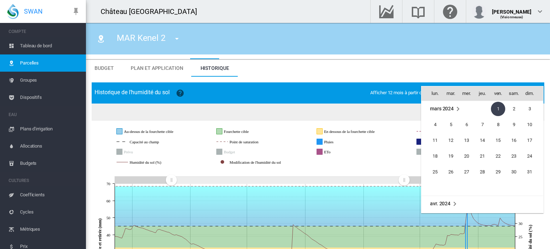
click at [449, 110] on span "mars 2024" at bounding box center [442, 109] width 24 height 6
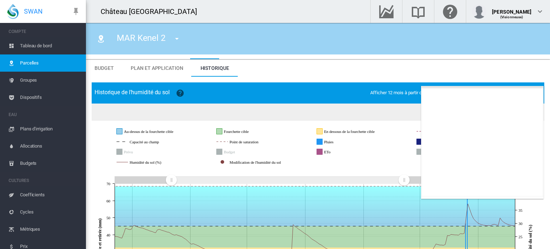
scroll to position [441, 0]
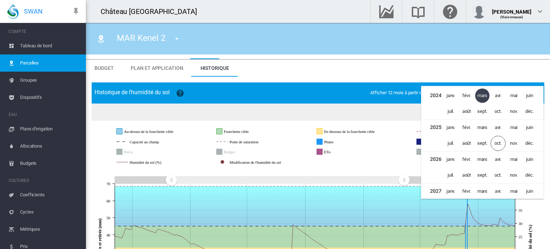
click at [490, 127] on td "mars" at bounding box center [483, 128] width 16 height 16
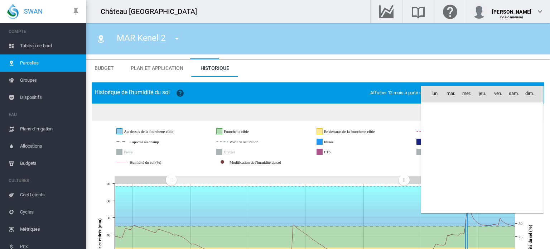
scroll to position [17275, 0]
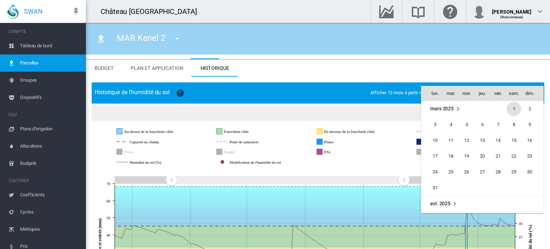
click at [511, 112] on span "1" at bounding box center [514, 109] width 14 height 14
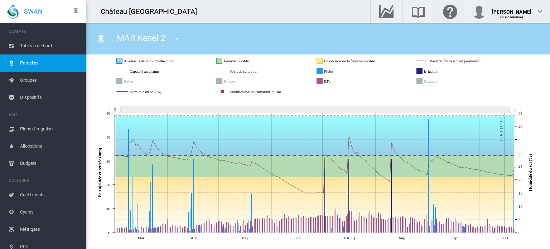
scroll to position [40, 0]
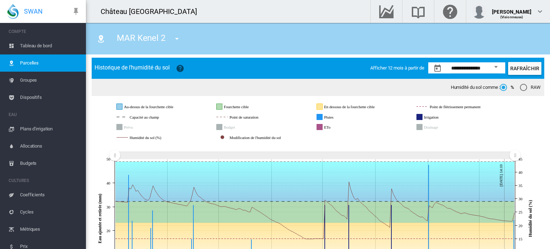
click at [494, 66] on div "Open calendar" at bounding box center [496, 67] width 4 height 2
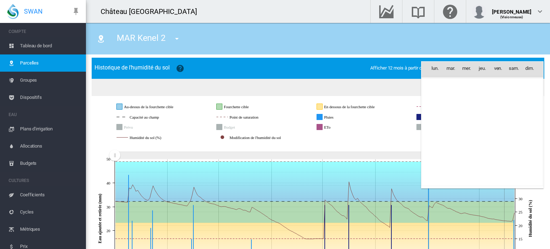
scroll to position [17275, 0]
click at [452, 87] on td "mars 2025" at bounding box center [448, 84] width 53 height 16
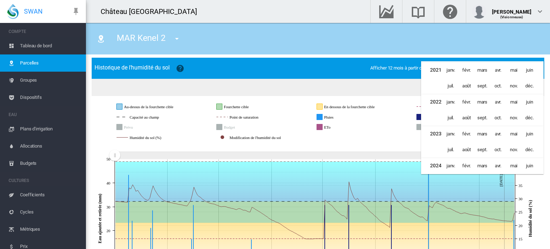
scroll to position [345, 0]
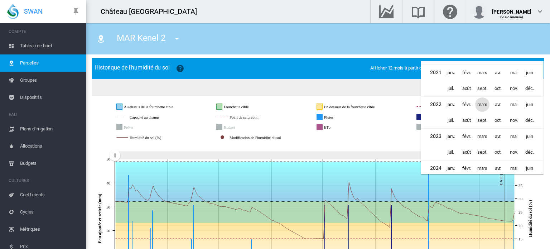
click at [486, 102] on span "mars" at bounding box center [482, 104] width 14 height 14
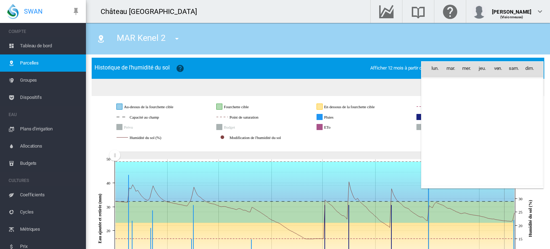
scroll to position [13858, 0]
click at [443, 97] on td "Week 1" at bounding box center [432, 100] width 21 height 16
click at [451, 100] on span "1" at bounding box center [451, 100] width 14 height 14
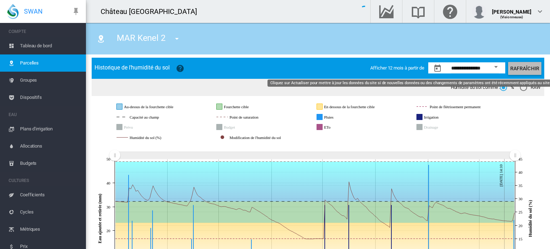
click at [518, 69] on button "Rafraîchir" at bounding box center [524, 68] width 33 height 13
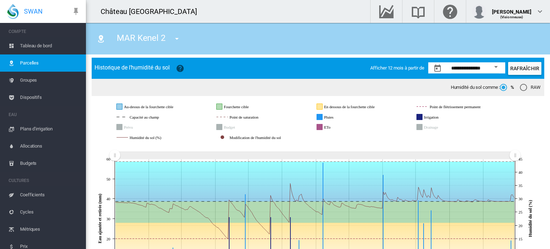
click at [236, 98] on icon "JavaScript chart by amCharts 3.21.15 Au-dessus de la fourchette cible Fourchett…" at bounding box center [315, 120] width 447 height 48
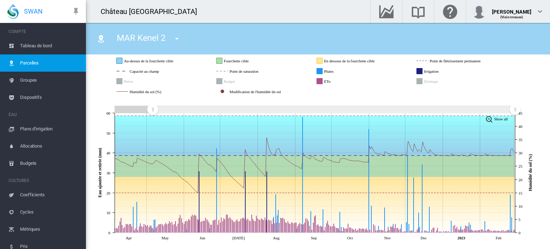
drag, startPoint x: 115, startPoint y: 111, endPoint x: 160, endPoint y: 113, distance: 44.4
click at [158, 113] on rect "Zoom chart using cursor arrows" at bounding box center [153, 109] width 9 height 7
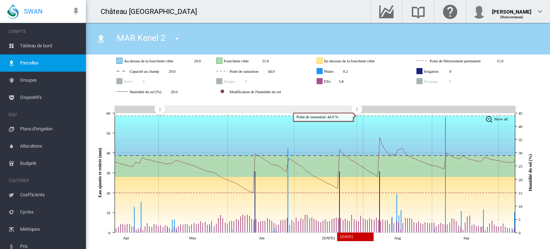
drag, startPoint x: 515, startPoint y: 110, endPoint x: 355, endPoint y: 120, distance: 160.8
click at [355, 120] on icon "JavaScript chart by amCharts 3.21.15 Apr May Jun Jul Aug Sep 0 10 20 30 40 50 6…" at bounding box center [315, 170] width 447 height 145
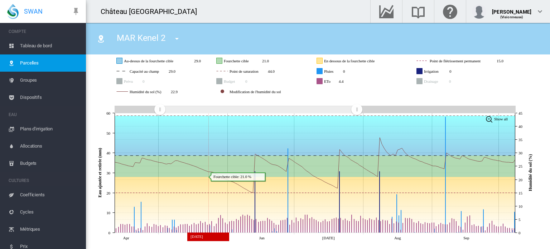
click at [208, 179] on icon at bounding box center [316, 205] width 407 height 56
click at [229, 170] on icon at bounding box center [316, 165] width 407 height 21
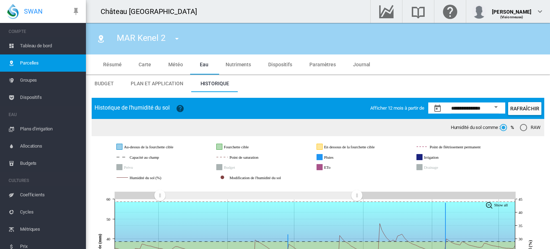
click at [494, 107] on div "Open calendar" at bounding box center [496, 107] width 4 height 2
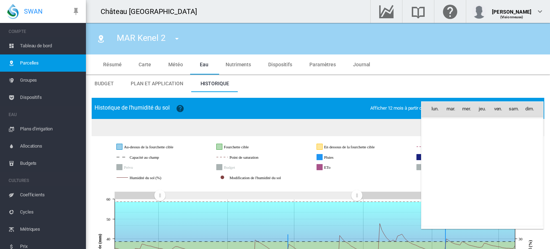
scroll to position [13858, 0]
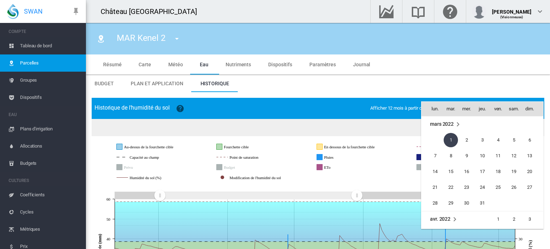
click at [436, 122] on span "mars 2022" at bounding box center [442, 124] width 24 height 6
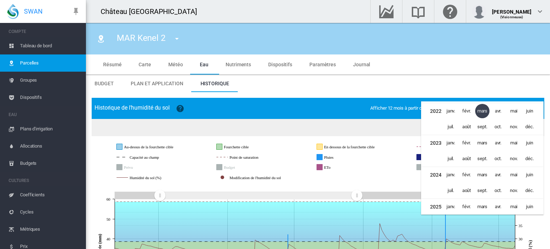
scroll to position [318, 0]
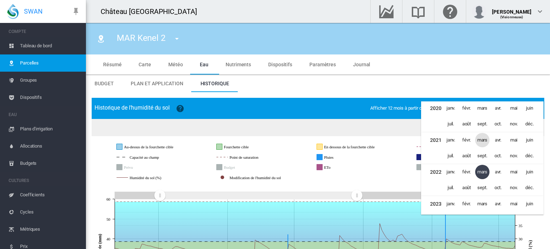
click at [479, 138] on span "mars" at bounding box center [482, 140] width 14 height 14
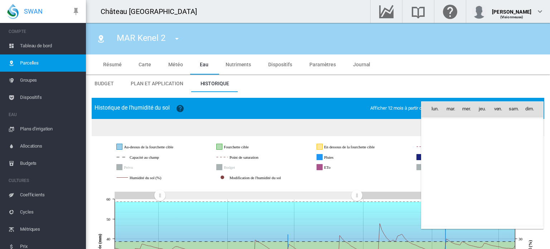
scroll to position [12719, 0]
click at [436, 139] on span "1" at bounding box center [435, 140] width 14 height 14
type input "**********"
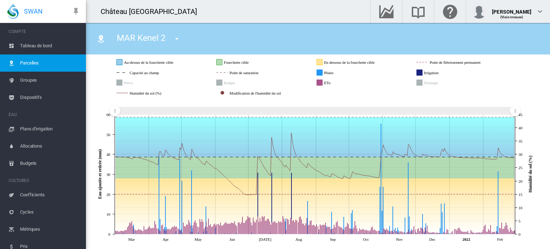
scroll to position [86, 0]
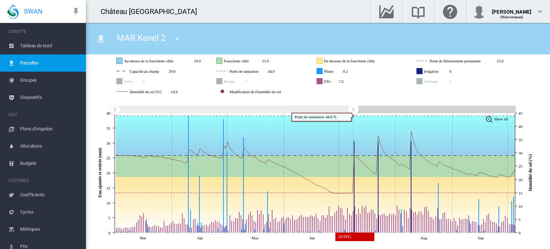
drag, startPoint x: 516, startPoint y: 110, endPoint x: 353, endPoint y: 113, distance: 162.6
click at [353, 113] on rect "Zoom chart using cursor arrows" at bounding box center [353, 109] width 9 height 7
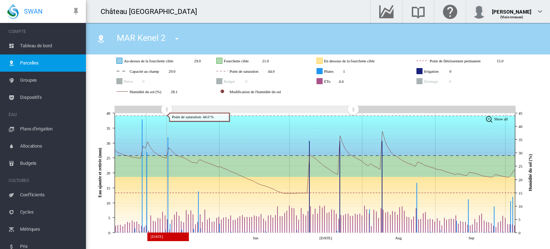
click at [181, 120] on icon "JavaScript chart by amCharts 3.21.15 May Jun Jul Aug Sep 0 5 10 15 20 25 30 35 …" at bounding box center [315, 170] width 447 height 145
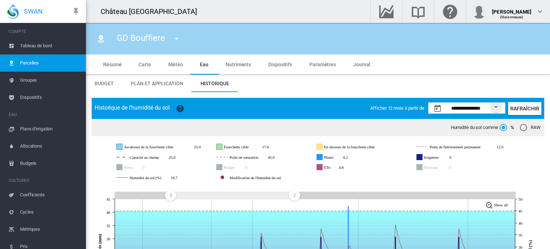
scroll to position [86, 0]
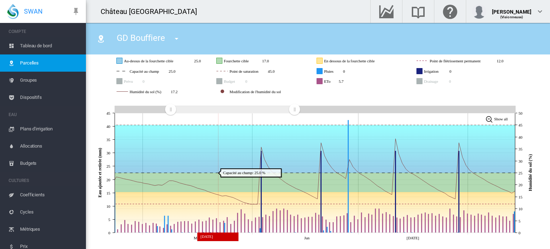
click at [208, 169] on icon at bounding box center [318, 149] width 410 height 48
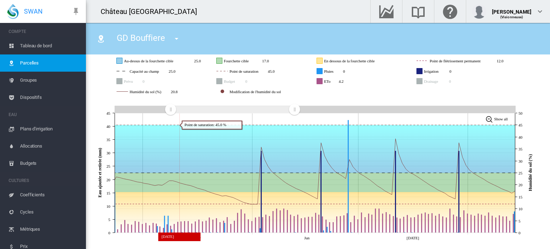
click at [180, 126] on icon at bounding box center [318, 149] width 410 height 48
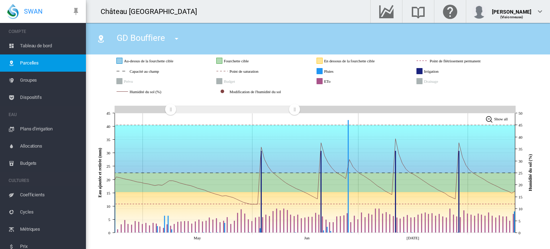
click at [229, 43] on div "GD Bouffiere [PERSON_NAME][GEOGRAPHIC_DATA] GD Bouffiere [PERSON_NAME] GD Chate…" at bounding box center [318, 39] width 453 height 20
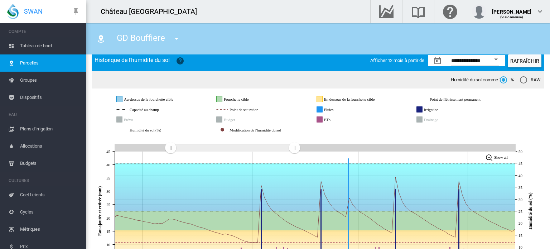
scroll to position [47, 0]
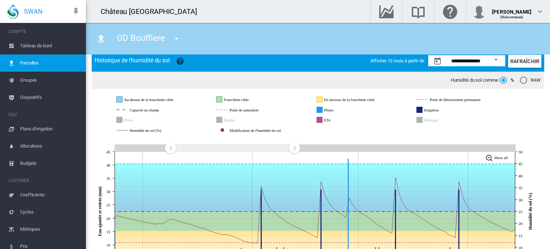
click at [492, 59] on button "Open calendar" at bounding box center [496, 59] width 13 height 13
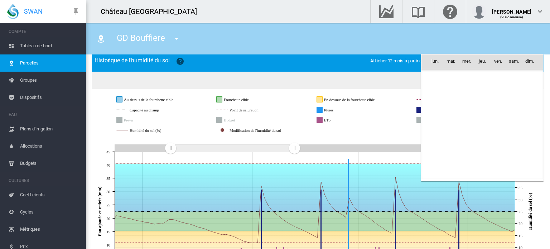
scroll to position [13858, 0]
click at [444, 74] on span "mars 2022" at bounding box center [442, 77] width 24 height 6
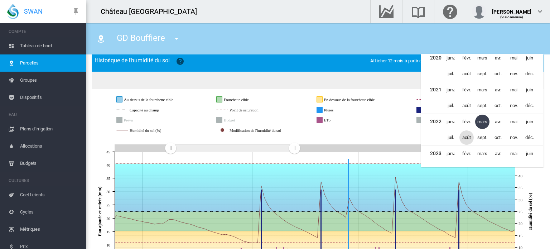
scroll to position [317, 0]
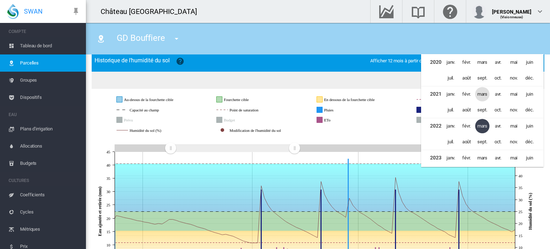
click at [481, 91] on span "mars" at bounding box center [482, 94] width 14 height 14
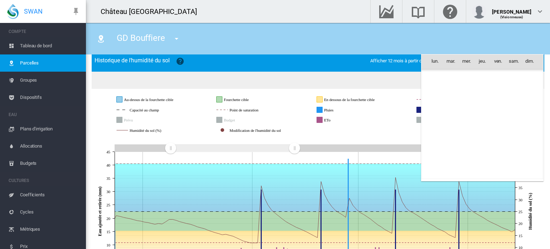
scroll to position [12719, 0]
click at [433, 94] on span "1" at bounding box center [435, 93] width 14 height 14
type input "**********"
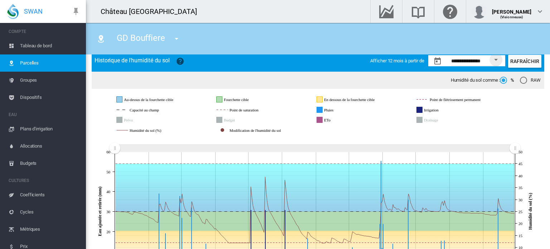
scroll to position [86, 0]
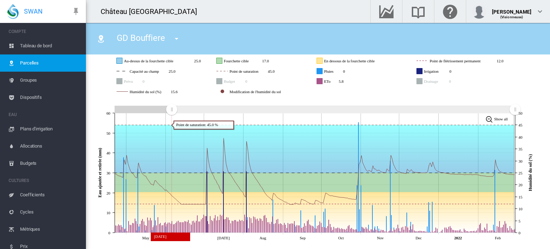
drag, startPoint x: 114, startPoint y: 112, endPoint x: 169, endPoint y: 126, distance: 56.8
click at [172, 126] on icon "JavaScript chart by amCharts [DATE] May Jun [DATE] Aug Sep Oct Nov [DATE] Feb 0…" at bounding box center [315, 170] width 447 height 145
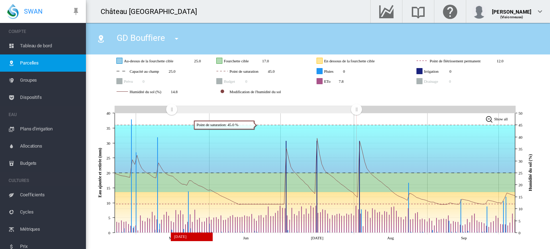
drag, startPoint x: 515, startPoint y: 107, endPoint x: 335, endPoint y: 115, distance: 180.7
click at [350, 115] on g "Zoom chart using cursor arrows" at bounding box center [356, 109] width 13 height 13
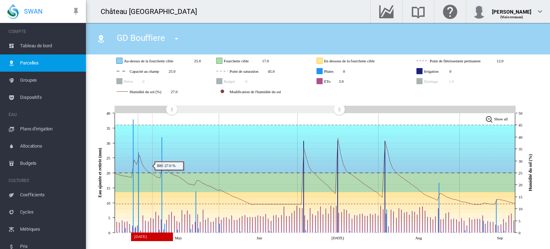
click at [143, 162] on icon at bounding box center [318, 149] width 408 height 48
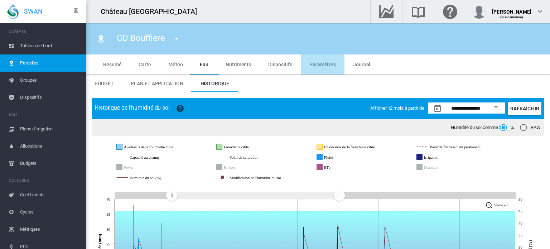
click at [310, 63] on span "Paramètres" at bounding box center [322, 65] width 27 height 6
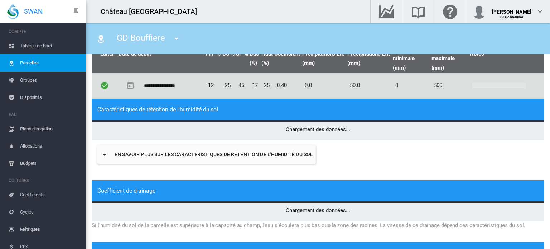
scroll to position [31, 0]
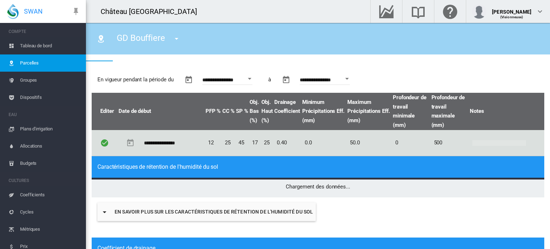
type input "*"
type input "**"
type input "*****"
type input "***"
type input "****"
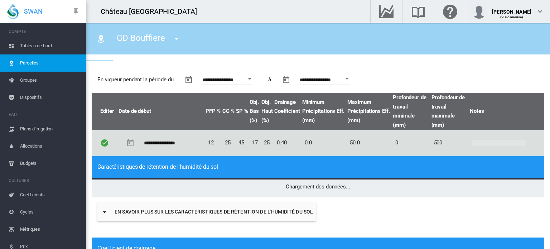
type input "****"
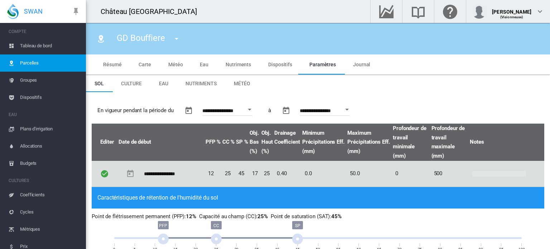
scroll to position [52, 0]
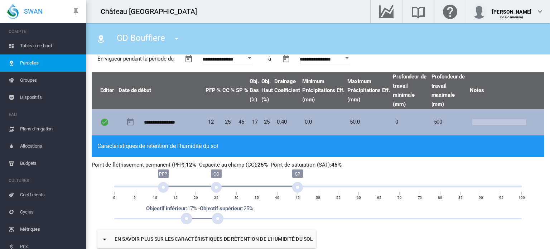
click at [212, 122] on td "12" at bounding box center [213, 122] width 17 height 26
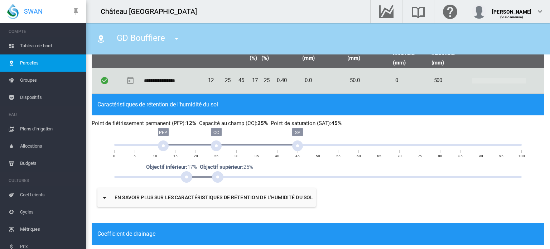
scroll to position [93, 0]
drag, startPoint x: 162, startPoint y: 142, endPoint x: 209, endPoint y: 154, distance: 48.7
click at [209, 154] on div "PFP CC SP 0 5 10 15 20 25 30 35 40 45 50 55 60 65 70 75 80 85 90 95 100" at bounding box center [318, 145] width 408 height 29
click at [209, 154] on div "25" at bounding box center [216, 156] width 19 height 6
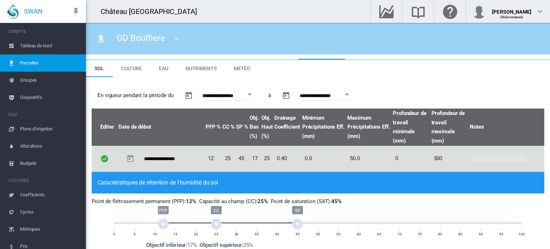
scroll to position [11, 0]
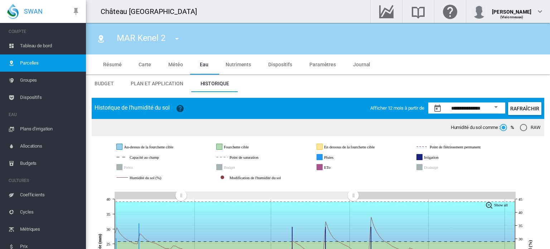
scroll to position [86, 0]
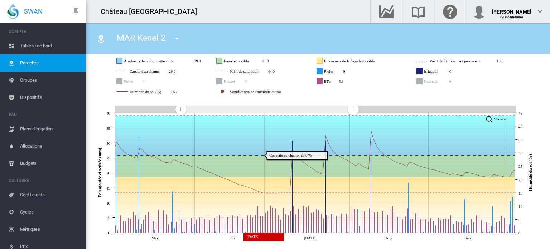
click at [252, 153] on icon at bounding box center [316, 136] width 409 height 40
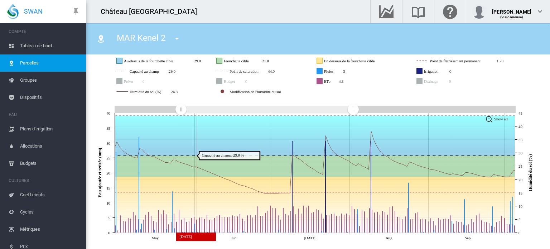
click at [197, 153] on icon at bounding box center [316, 136] width 409 height 40
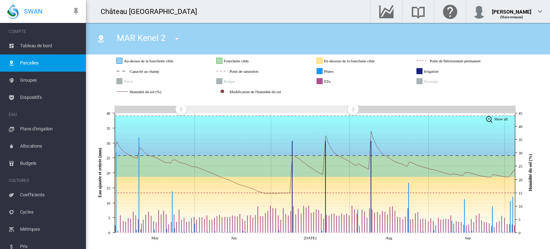
scroll to position [23, 0]
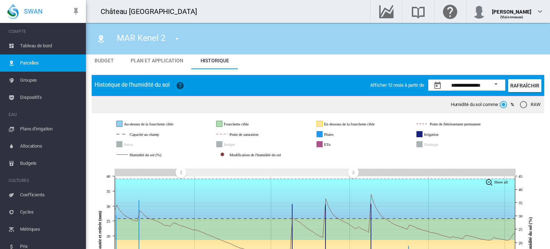
click at [490, 80] on button "Open calendar" at bounding box center [496, 84] width 13 height 13
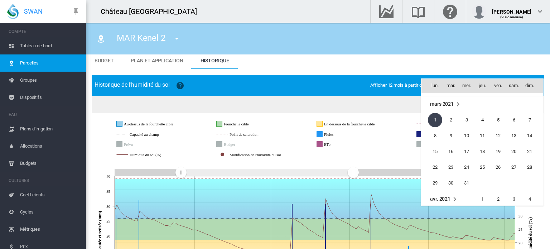
scroll to position [12714, 0]
click at [447, 103] on span "mars 2021" at bounding box center [442, 106] width 24 height 6
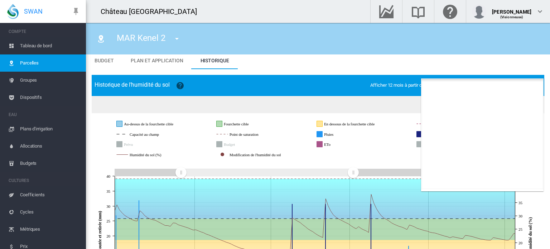
scroll to position [347, 0]
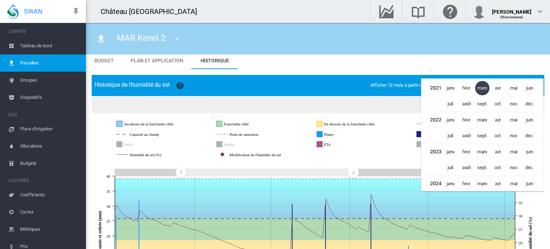
click at [490, 119] on td "mars" at bounding box center [483, 120] width 16 height 16
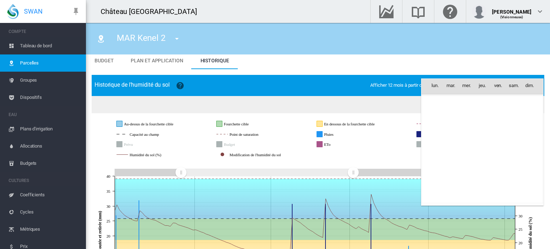
scroll to position [13858, 0]
click at [453, 117] on span "1" at bounding box center [451, 117] width 14 height 14
type input "**********"
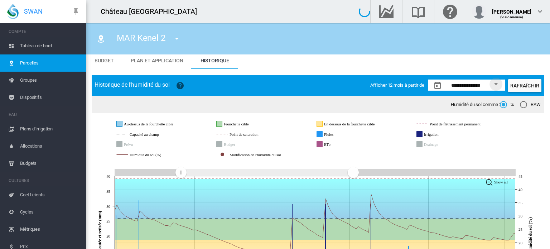
scroll to position [86, 0]
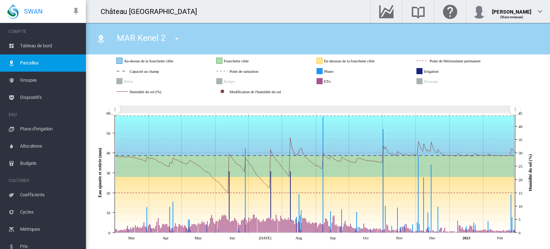
click at [20, 80] on span "Groupes" at bounding box center [50, 80] width 60 height 17
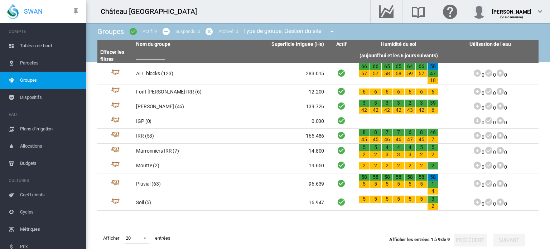
click at [335, 30] on md-icon "icon-menu-down" at bounding box center [332, 31] width 9 height 9
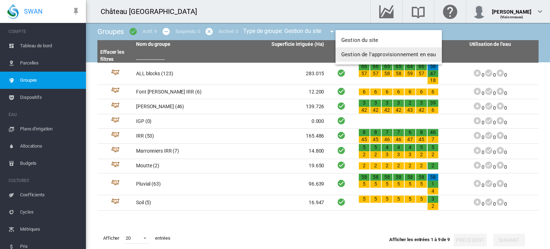
click at [273, 109] on md-backdrop at bounding box center [275, 124] width 550 height 249
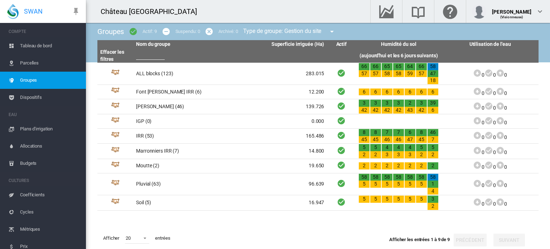
click at [30, 122] on span "Plans d'irrigation" at bounding box center [50, 128] width 60 height 17
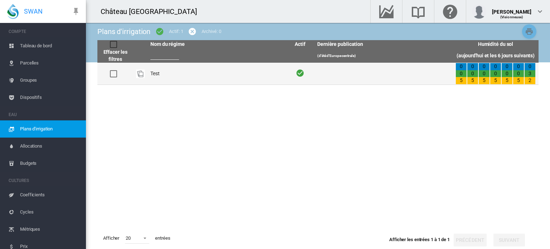
click at [160, 73] on td "Test" at bounding box center [217, 74] width 138 height 22
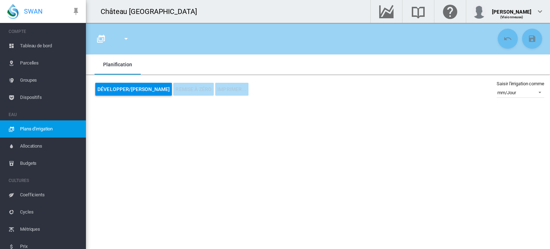
click at [50, 126] on span "Plans d'irrigation" at bounding box center [50, 128] width 60 height 17
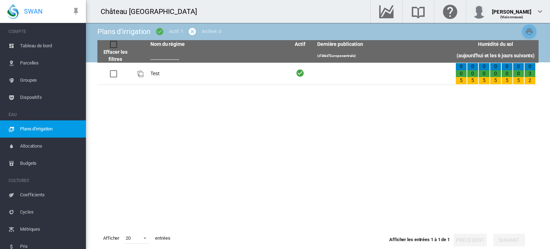
click at [51, 144] on span "Allocations" at bounding box center [50, 146] width 60 height 17
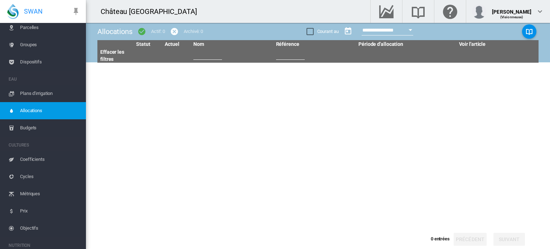
scroll to position [36, 0]
click at [31, 128] on span "Budgets" at bounding box center [50, 127] width 60 height 17
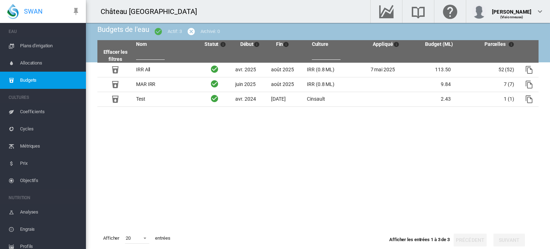
scroll to position [89, 0]
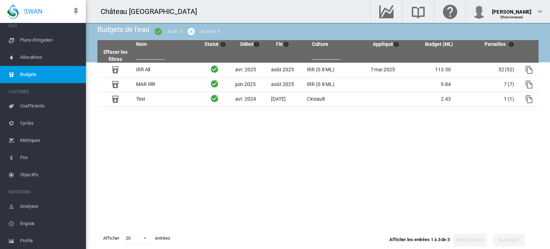
click at [35, 106] on span "Coefficients" at bounding box center [50, 105] width 60 height 17
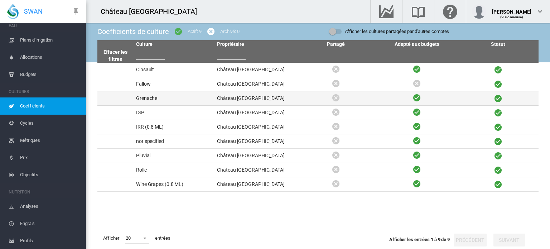
click at [138, 97] on td "Grenache" at bounding box center [173, 98] width 81 height 14
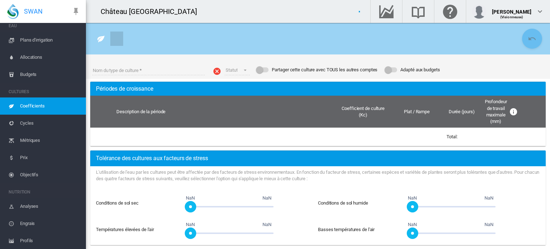
type input "********"
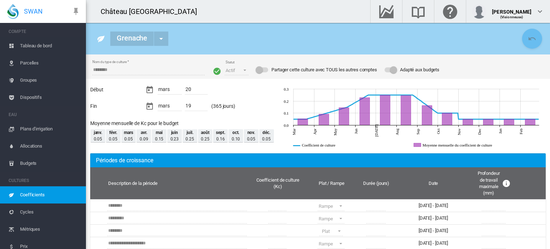
click at [28, 94] on span "Dispositifs" at bounding box center [50, 97] width 60 height 17
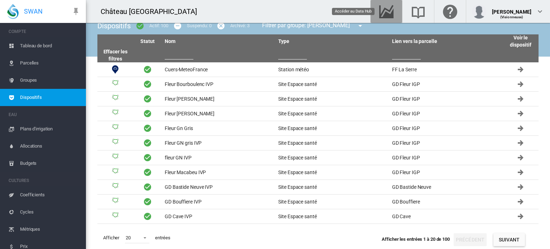
click at [395, 15] on md-icon "Accéder au Data Hub" at bounding box center [386, 11] width 17 height 9
